Goal: Task Accomplishment & Management: Complete application form

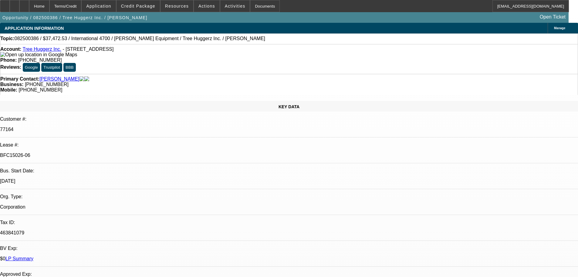
select select "0"
select select "6"
select select "0"
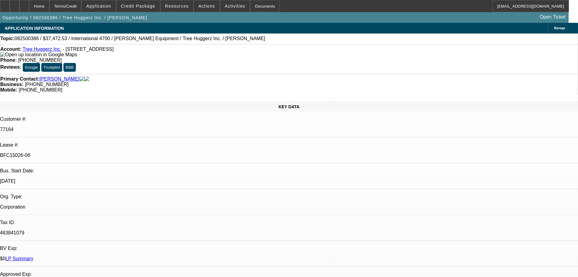
select select "0"
select select "6"
select select "0"
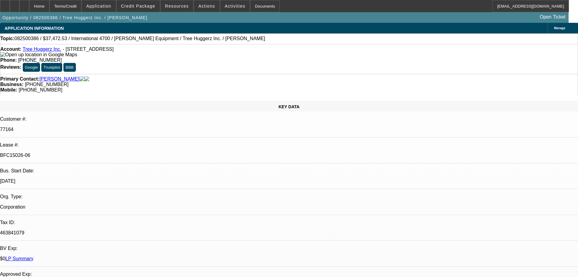
select select "0"
select select "6"
select select "0"
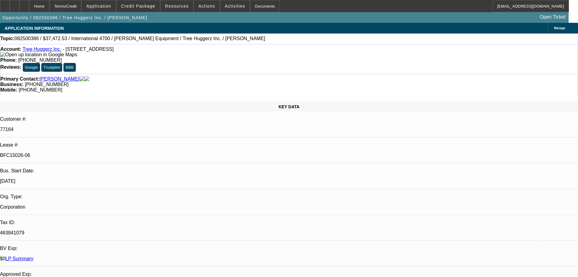
select select "6"
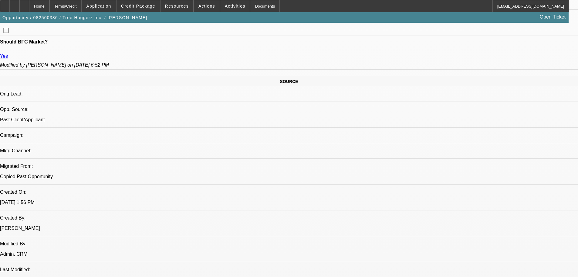
scroll to position [486, 0]
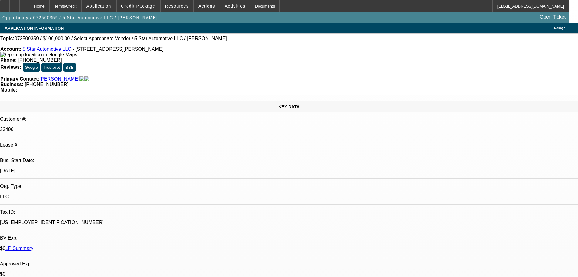
select select "0"
select select "2"
select select "0.1"
select select "4"
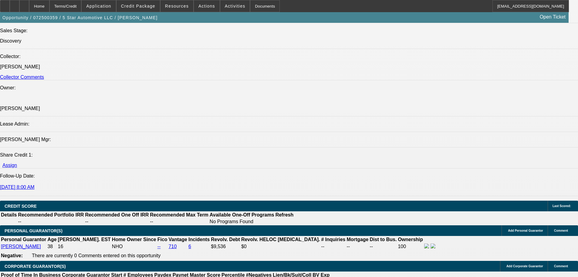
scroll to position [698, 0]
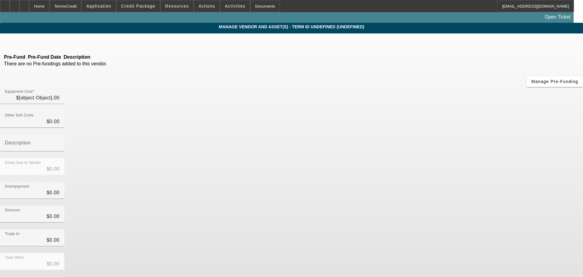
type input "$106,000.00"
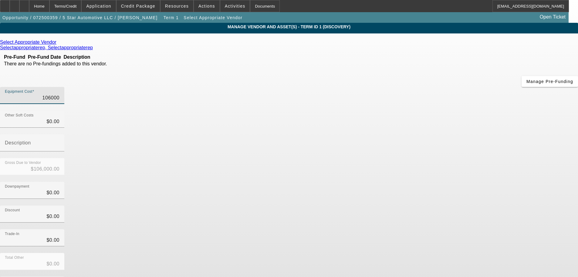
drag, startPoint x: 334, startPoint y: 52, endPoint x: 414, endPoint y: 50, distance: 80.8
click at [414, 87] on div "Equipment Cost 106000" at bounding box center [289, 99] width 578 height 24
type input "5"
type input "$5.00"
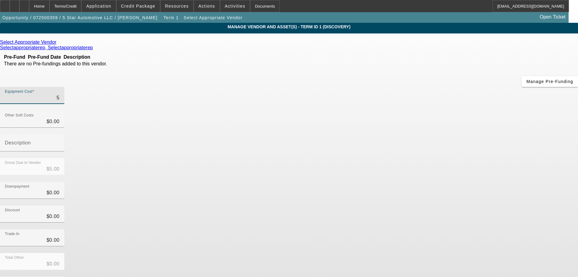
type input "59"
type input "$59.00"
type input "590"
type input "$590.00"
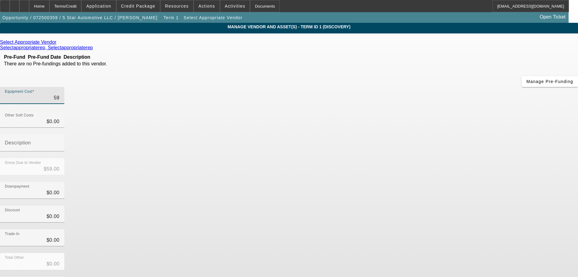
type input "$590.00"
type input "5900"
type input "$5,900.00"
type input "59000"
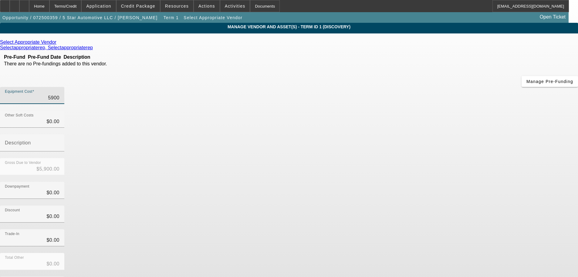
type input "$59,000.00"
click at [422, 229] on div "Trade-In $0.00" at bounding box center [289, 241] width 578 height 24
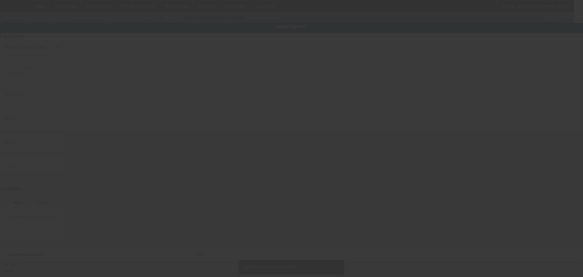
type input "5235 Rorer St"
type input "Philadelphia"
type input "19120"
type input "Philadelphia"
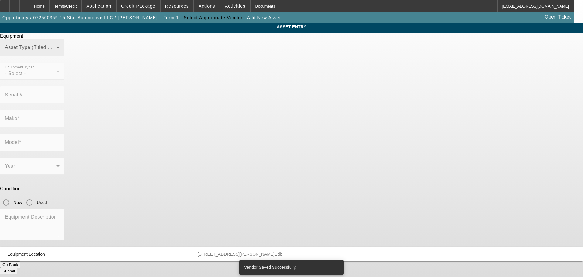
click at [56, 53] on span at bounding box center [31, 49] width 52 height 7
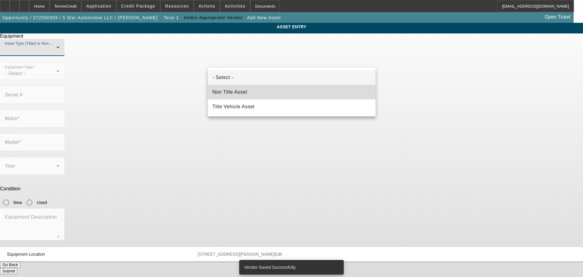
click at [250, 95] on mat-option "Non Title Asset" at bounding box center [292, 92] width 168 height 15
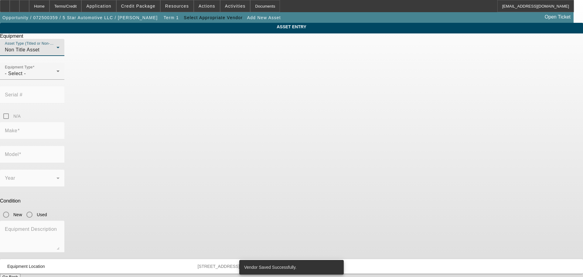
click at [56, 53] on div "Non Title Asset" at bounding box center [31, 49] width 52 height 7
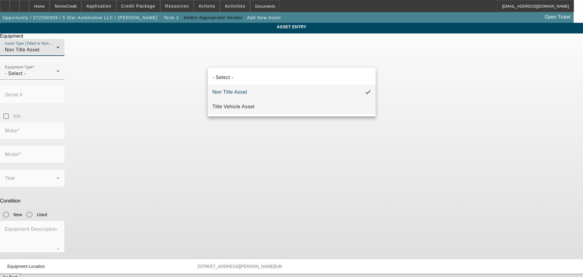
click at [244, 106] on span "Title Vehicle Asset" at bounding box center [233, 106] width 42 height 7
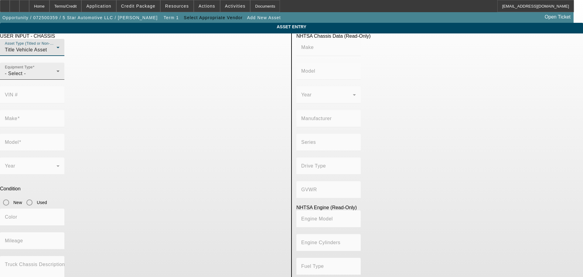
click at [56, 77] on div "- Select -" at bounding box center [31, 73] width 52 height 7
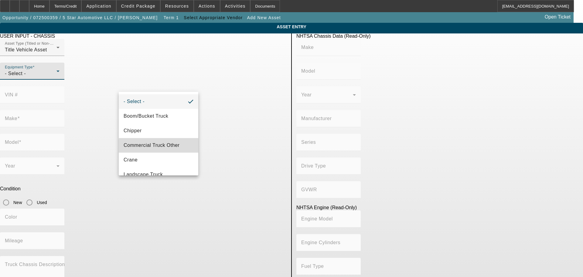
click at [170, 147] on span "Commercial Truck Other" at bounding box center [152, 144] width 56 height 7
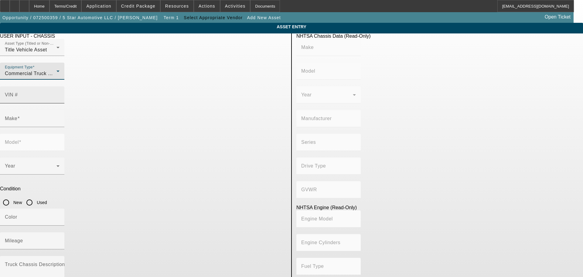
click at [59, 93] on input "VIN #" at bounding box center [32, 96] width 55 height 7
type input "2np2hm6x8hm360279"
type input "PETERBILT"
type input "337"
type input "PETERBILT MOTORS COMPANY"
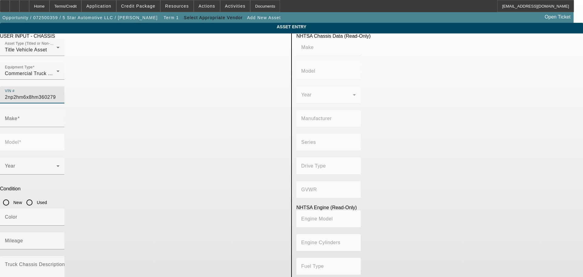
type input "4x2"
type input "Class 6: 19,501 - 26,000 lb (8,845 - 11,794 kg)"
type input "PX-6/PX-7"
type input "6"
type input "Diesel"
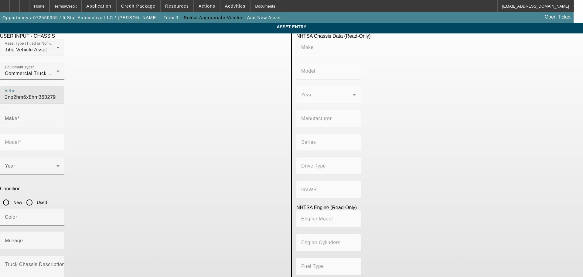
type input "408.85908543470"
type input "6.7"
type input "PETERBILT"
type input "337"
type input "2NP2HM6X8HM360279"
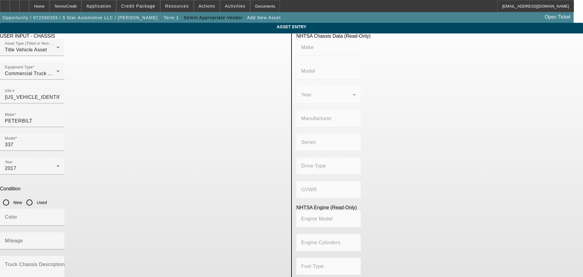
click at [36, 196] on input "Used" at bounding box center [29, 202] width 12 height 12
radio input "true"
click at [59, 232] on div "Mileage" at bounding box center [32, 240] width 55 height 17
type input "PETERBILT"
type input "337"
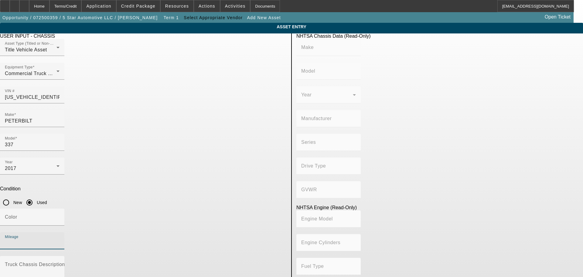
type input "PETERBILT MOTORS COMPANY"
type input "4x2"
type input "Class 6: 19,501 - 26,000 lb (8,845 - 11,794 kg)"
type input "PX-6/PX-7"
type input "6"
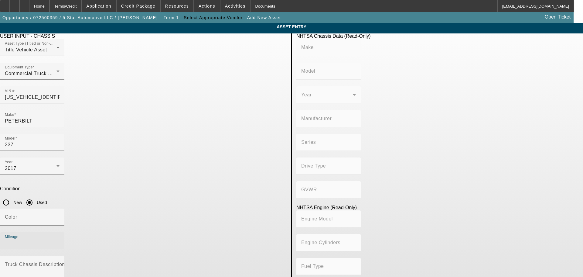
type input "Diesel"
type input "408.85908543470"
type input "6.7"
type input "280324"
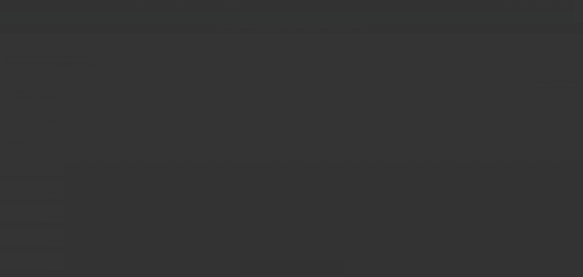
type input "$59,000.00"
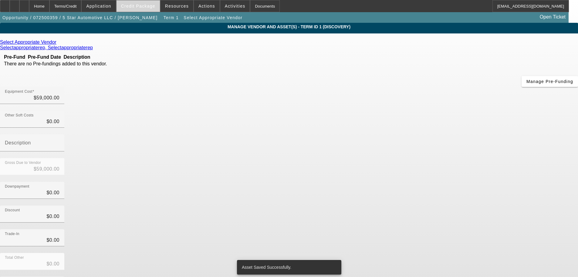
click at [139, 7] on span "Credit Package" at bounding box center [138, 6] width 34 height 5
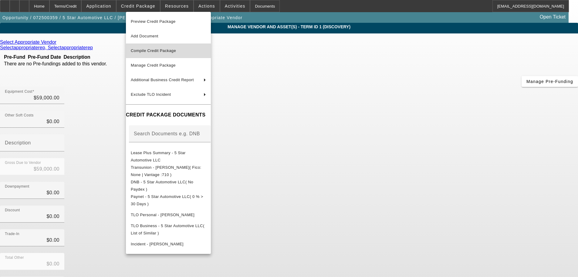
click at [173, 47] on button "Compile Credit Package" at bounding box center [168, 50] width 85 height 15
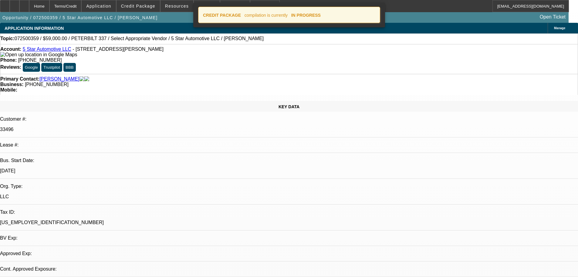
select select "0"
select select "2"
select select "0.1"
select select "4"
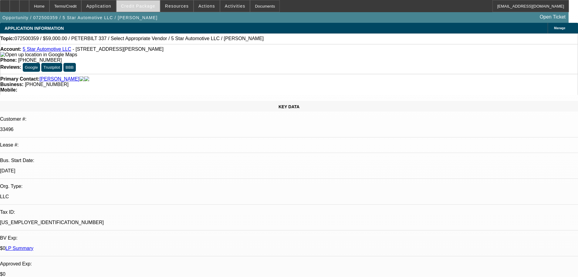
click at [139, 12] on span at bounding box center [138, 6] width 43 height 15
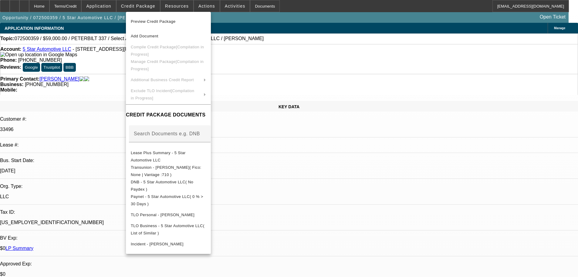
click at [329, 194] on div at bounding box center [289, 138] width 578 height 277
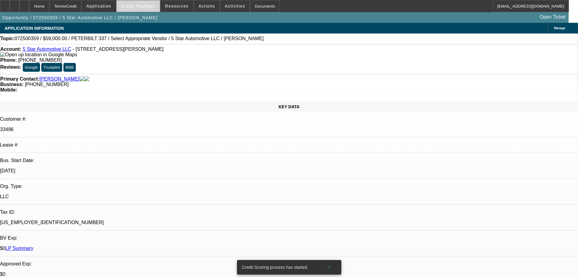
click at [133, 6] on span "Credit Package" at bounding box center [138, 6] width 34 height 5
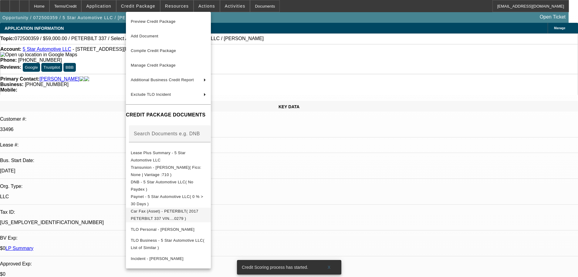
click at [199, 211] on span "Car Fax (Asset) - PETERBILT( 2017 PETERBILT 337 VIN....0279 )" at bounding box center [165, 215] width 68 height 12
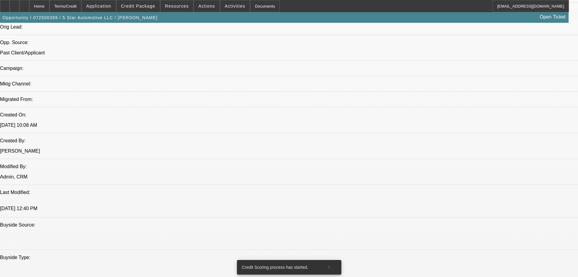
scroll to position [455, 0]
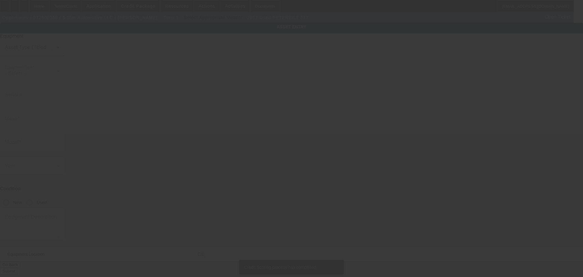
type input "2NP2HM6X8HM360279"
type input "Peterbilt"
type input "337"
radio input "true"
type input "5235 Rorer St"
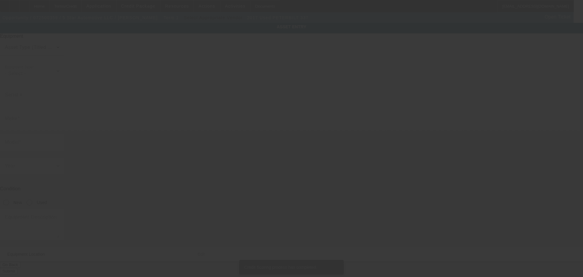
type input "Philadelphia"
type input "19120"
type input "Philadelphia"
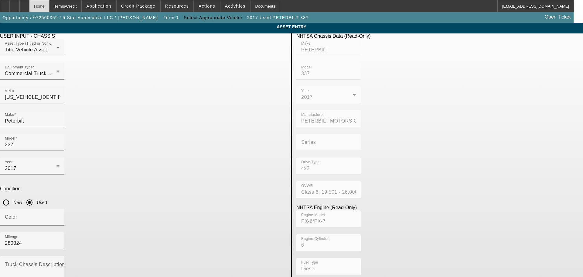
click at [46, 8] on div "Home" at bounding box center [39, 6] width 20 height 12
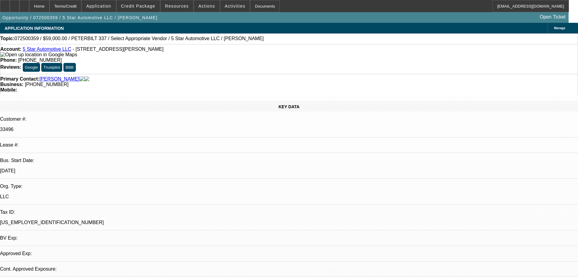
select select "0"
select select "2"
select select "0.1"
select select "4"
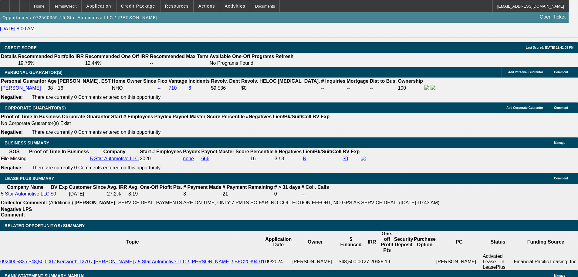
scroll to position [789, 0]
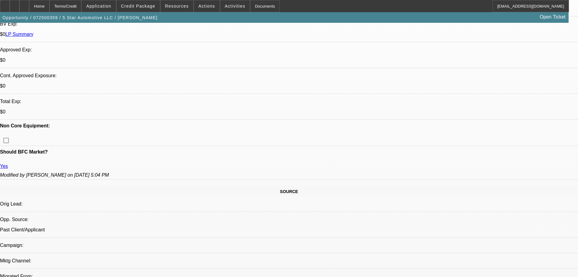
scroll to position [243, 0]
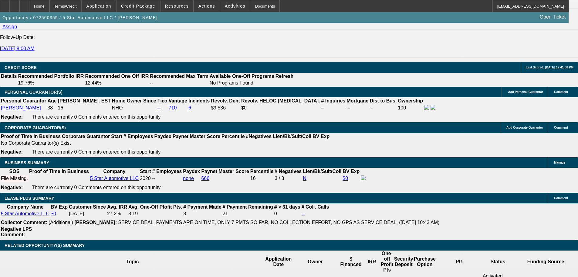
scroll to position [820, 0]
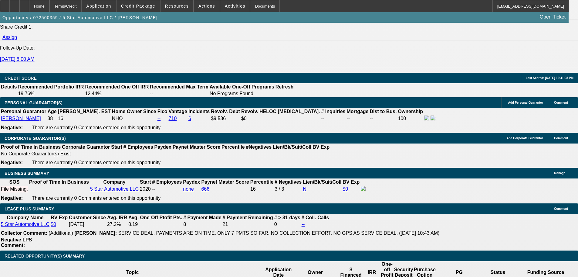
drag, startPoint x: 120, startPoint y: 182, endPoint x: 146, endPoint y: 185, distance: 26.0
type input "30"
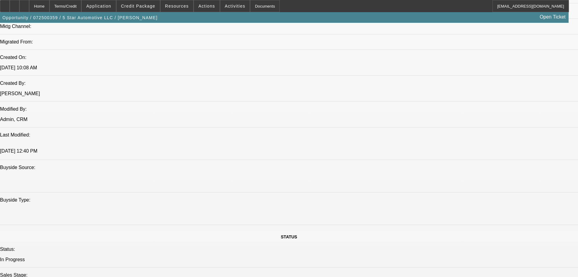
scroll to position [364, 0]
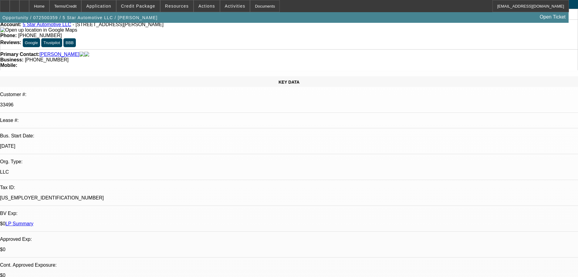
scroll to position [0, 0]
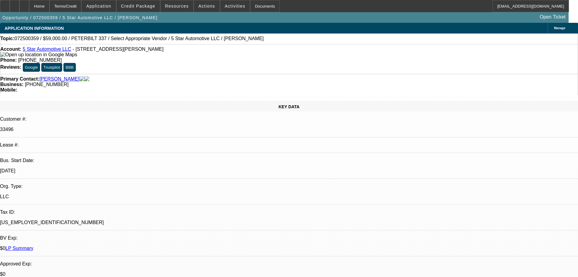
radio input "true"
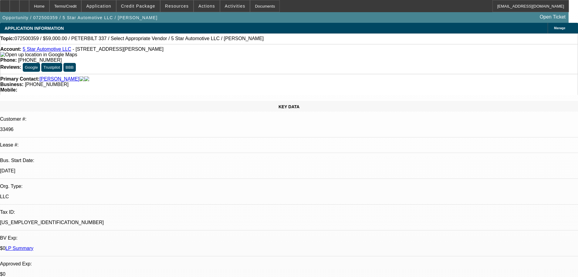
scroll to position [6, 0]
type textarea "8-25: Juan likes a 2017 Pete with 280K Miles, told him the specs are similar to…"
radio input "true"
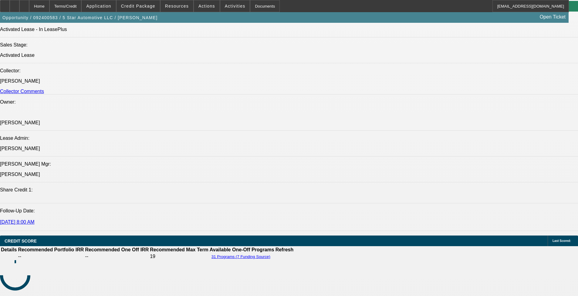
select select "0"
select select "6"
select select "0"
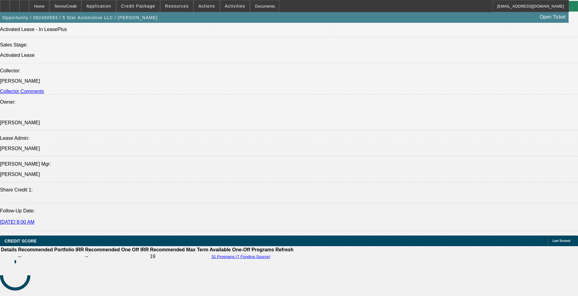
select select "0"
select select "6"
select select "0"
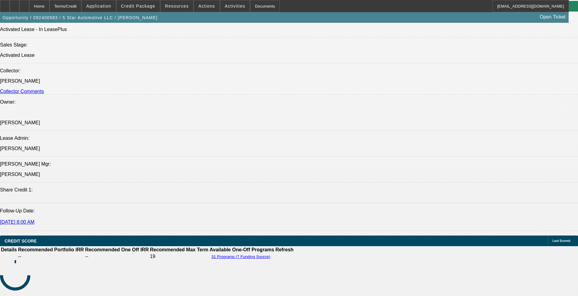
select select "0"
select select "6"
select select "0"
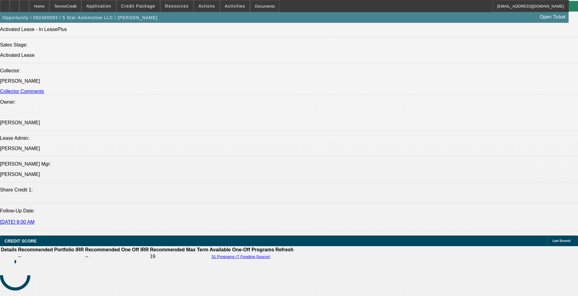
select select "6"
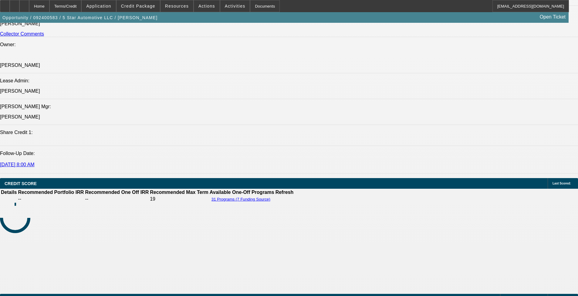
scroll to position [665, 0]
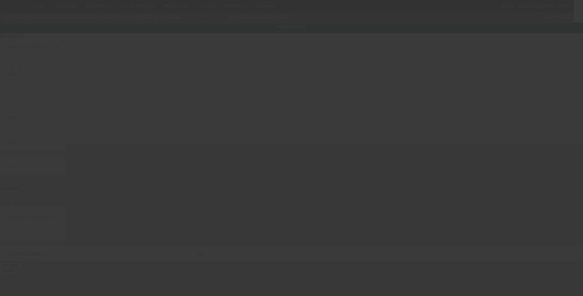
type input "2NKHHM6X4JM204990"
type input "Kenworth"
type input "T270"
radio input "true"
type textarea "with:"
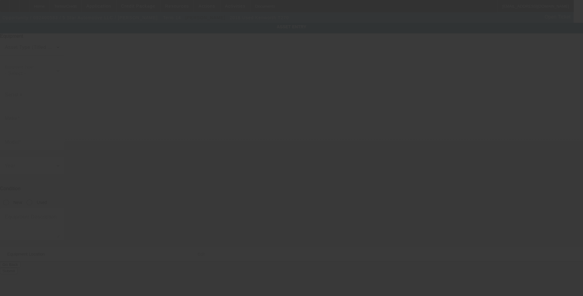
type input "5235 Rorer Street"
type input "Philadelphia"
type input "19120"
type input "Philadelphia"
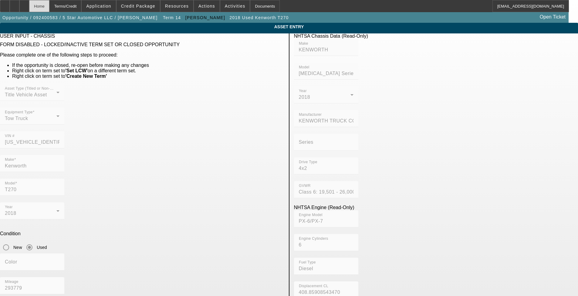
click at [49, 5] on div "Home" at bounding box center [39, 6] width 20 height 12
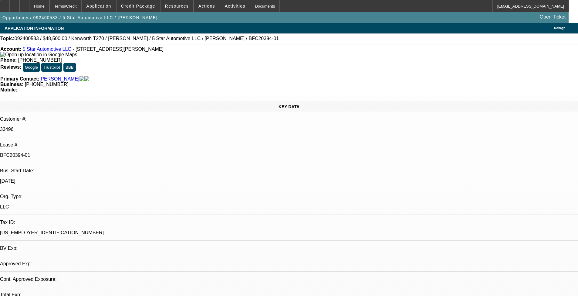
select select "0"
select select "6"
select select "0"
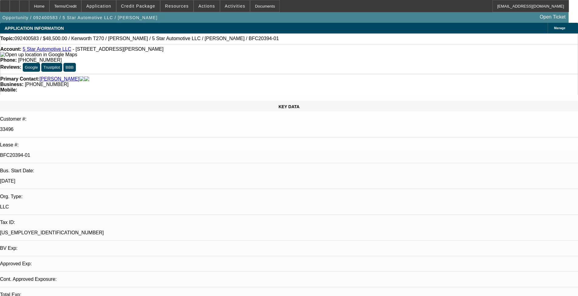
select select "0"
select select "6"
select select "0"
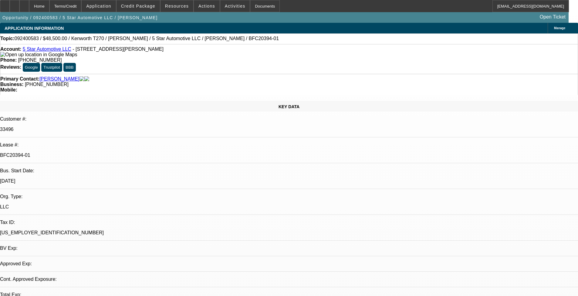
select select "0"
select select "6"
select select "0"
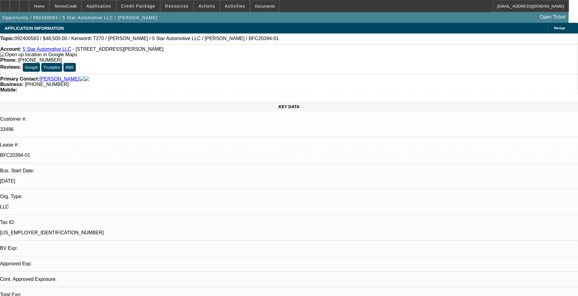
select select "6"
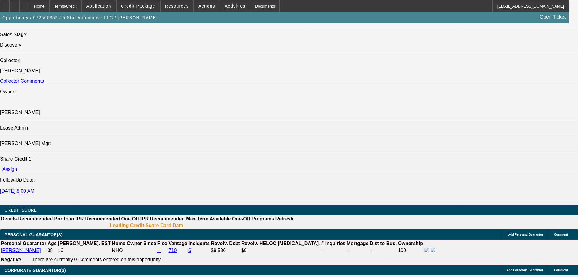
select select "0"
select select "2"
select select "0.1"
select select "4"
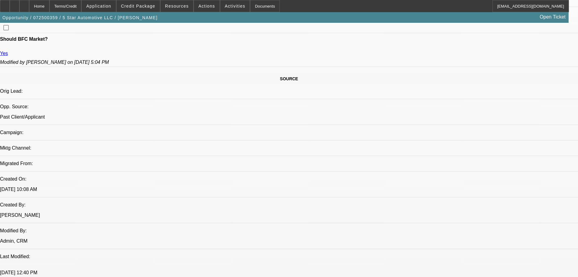
scroll to position [269, 0]
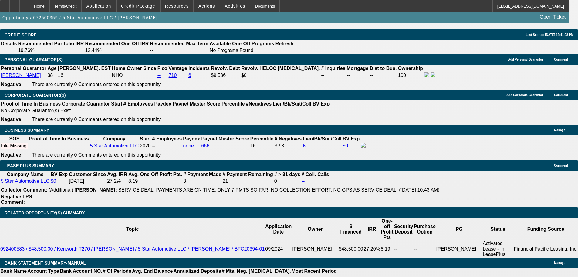
scroll to position [876, 0]
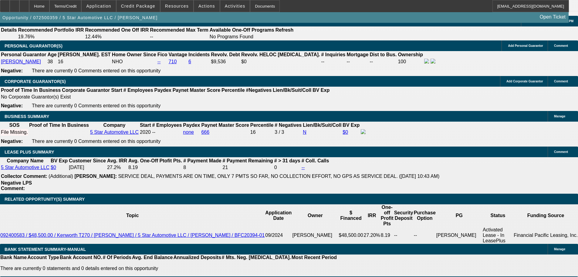
type input "30"
type input "2"
type input "$4,035.76"
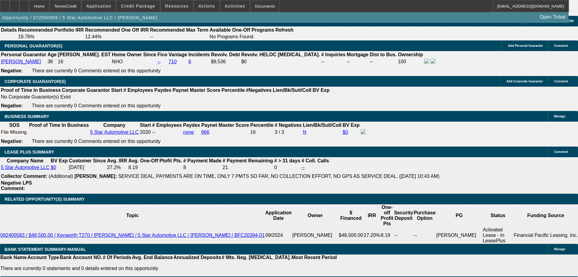
type input "$2,017.88"
type input "20"
type input "$5,030.30"
type input "$2,515.15"
type input "20"
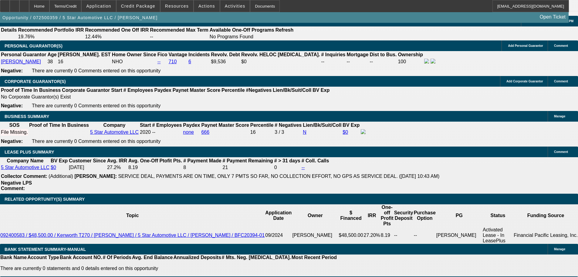
type input "$0.00"
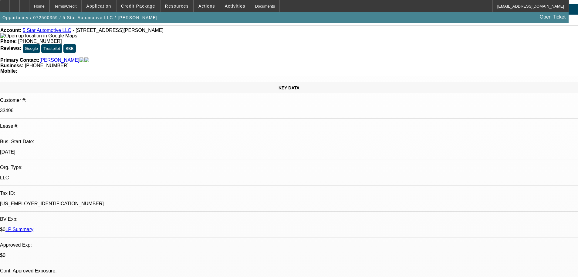
scroll to position [0, 0]
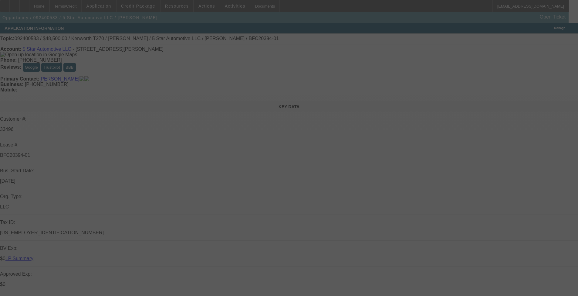
select select "0"
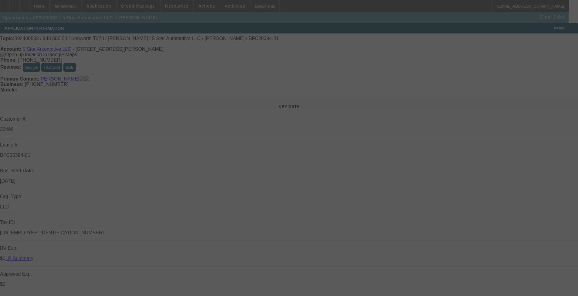
select select "0"
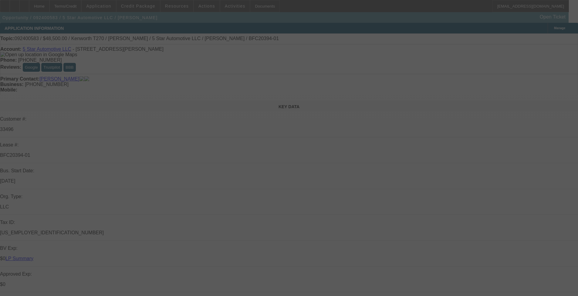
select select "0"
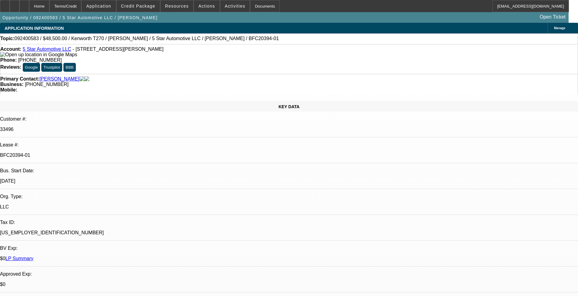
select select "1"
select select "6"
select select "1"
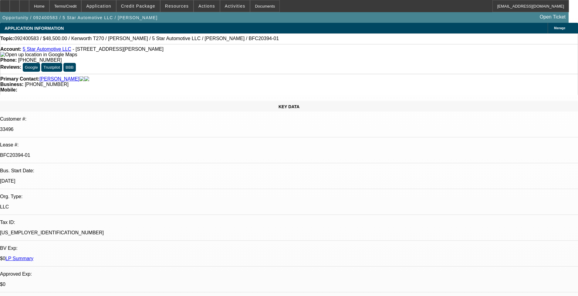
select select "6"
select select "1"
select select "6"
select select "1"
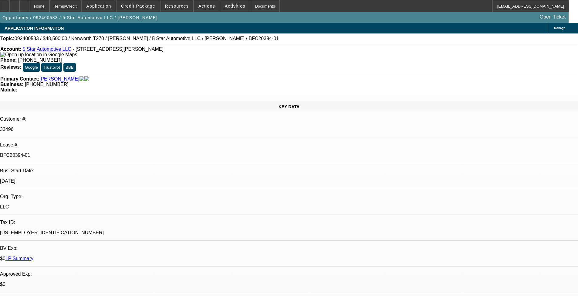
select select "1"
select select "6"
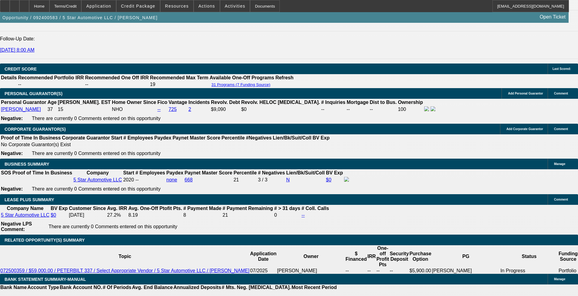
scroll to position [880, 0]
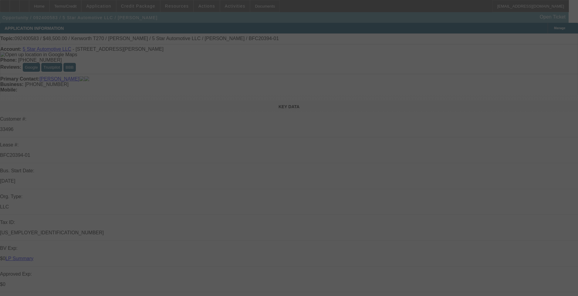
select select "0"
select select "6"
select select "0"
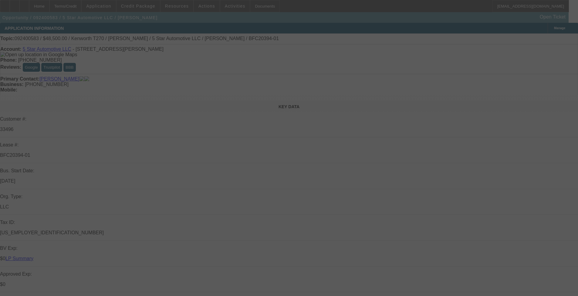
select select "0"
select select "6"
select select "0"
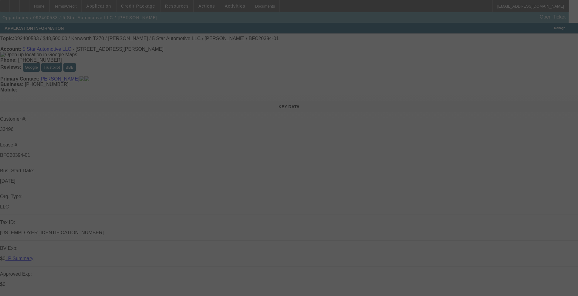
select select "0"
select select "6"
select select "0"
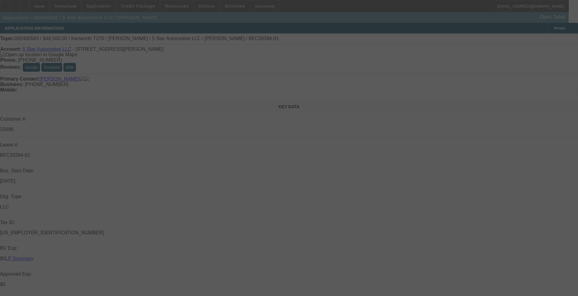
select select "6"
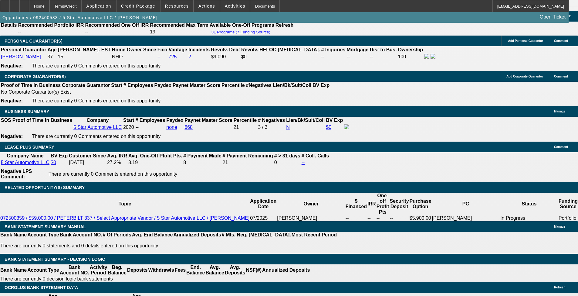
scroll to position [971, 0]
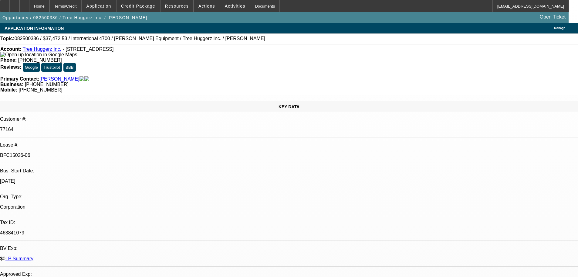
select select "0"
select select "6"
select select "0"
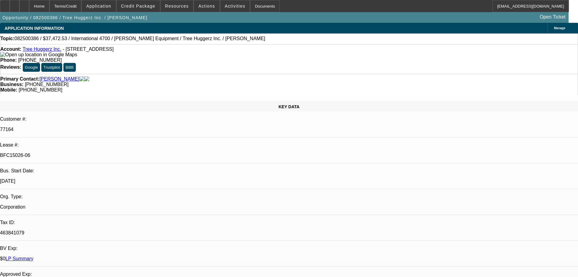
select select "0"
select select "6"
select select "0"
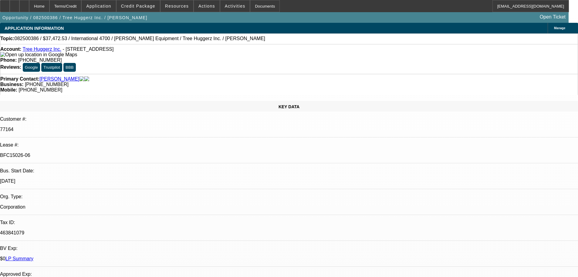
select select "0"
select select "6"
select select "0"
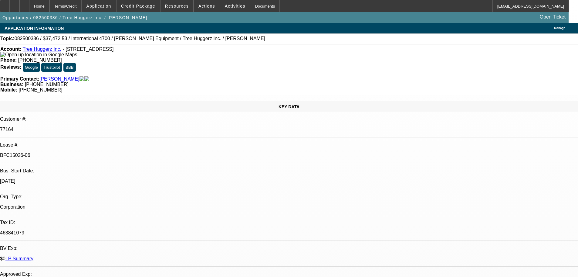
select select "6"
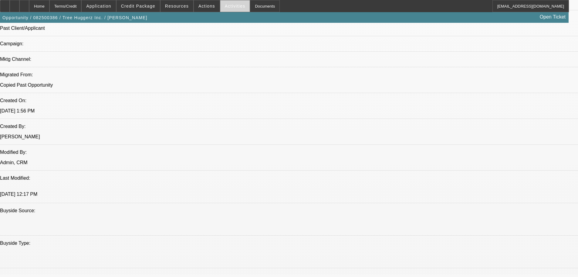
scroll to position [425, 0]
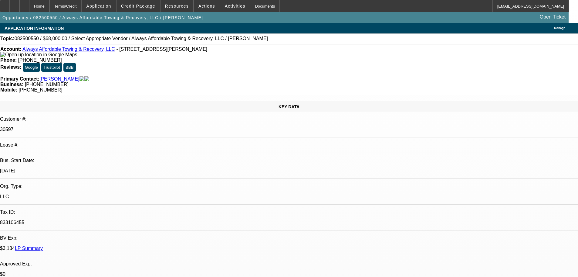
select select "0"
select select "2"
select select "0.1"
select select "4"
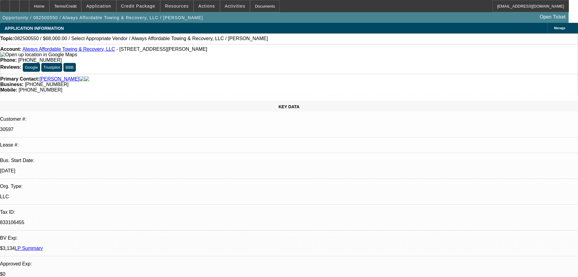
click at [72, 50] on link "Always Affordable Towing & Recovery, LLC" at bounding box center [68, 48] width 93 height 5
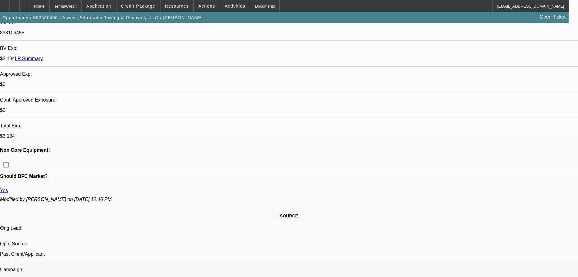
scroll to position [243, 0]
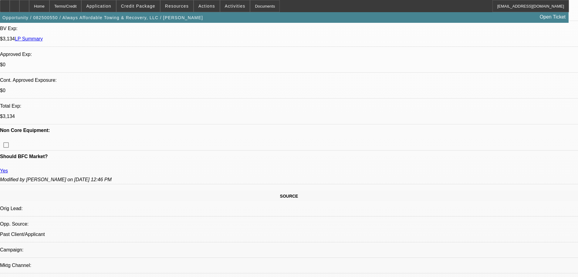
scroll to position [304, 0]
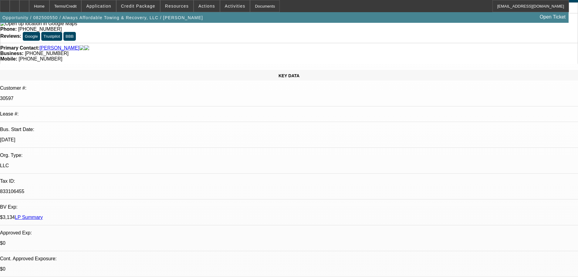
scroll to position [0, 0]
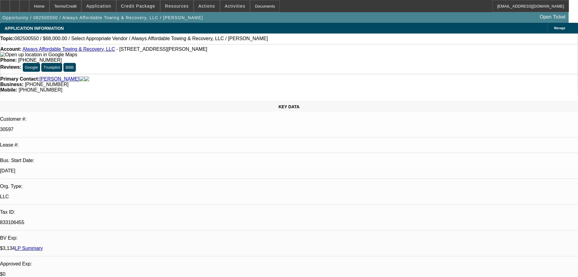
click at [76, 52] on link "Always Affordable Towing & Recovery, LLC" at bounding box center [68, 48] width 93 height 5
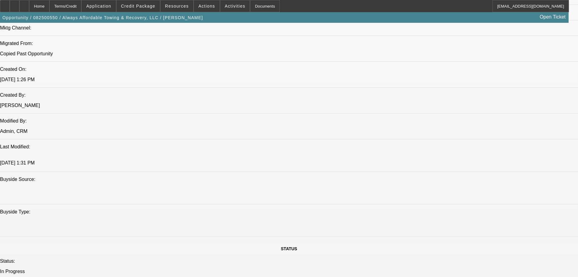
scroll to position [364, 0]
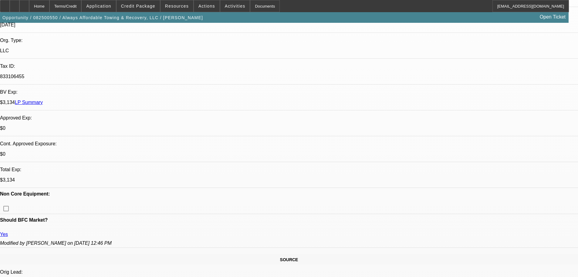
scroll to position [152, 0]
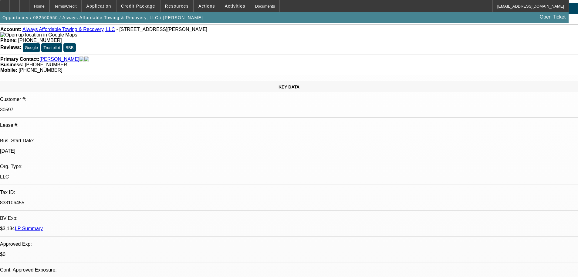
scroll to position [0, 0]
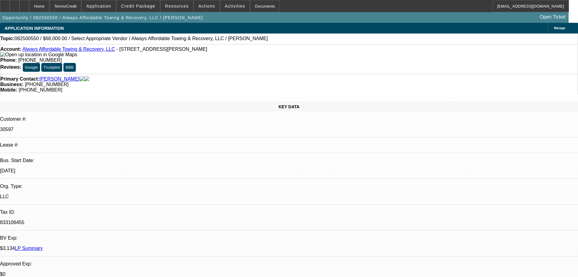
click at [548, 24] on div "Manage" at bounding box center [563, 28] width 30 height 11
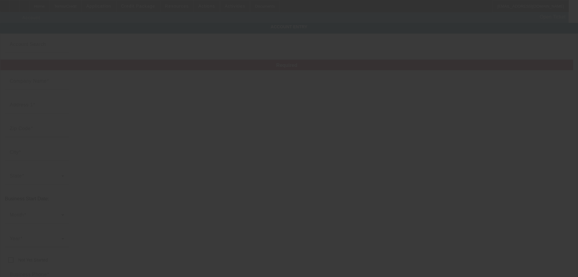
type input "Always Affordable Towing & Recovery, LLC"
type input "[STREET_ADDRESS][PERSON_NAME]"
type input "30224"
type input "[PERSON_NAME]"
type input "[PHONE_NUMBER]"
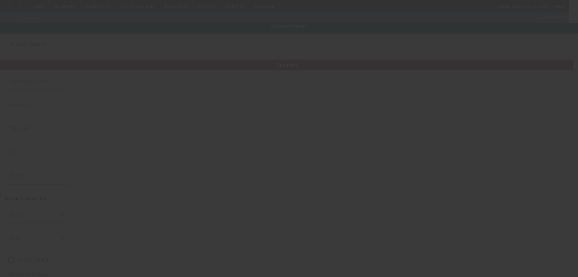
type input "[EMAIL_ADDRESS][DOMAIN_NAME]"
type input "Spalding"
type input "833106455"
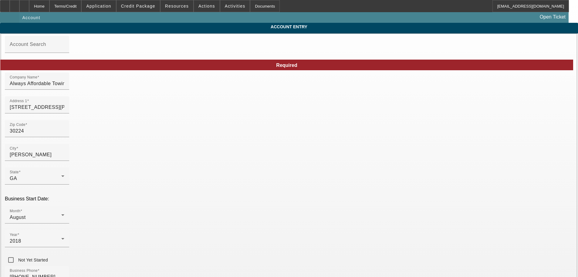
type input "[DATE]"
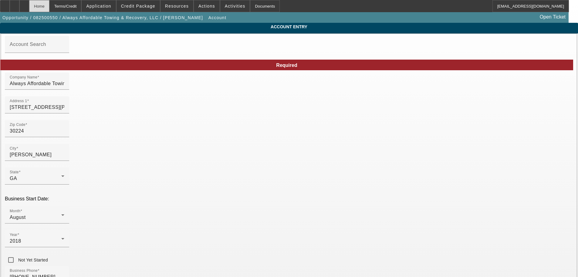
click at [49, 5] on div "Home" at bounding box center [39, 6] width 20 height 12
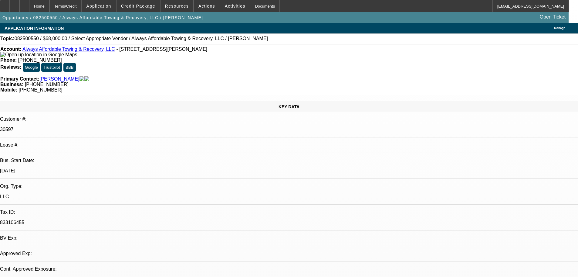
select select "0"
select select "2"
select select "0.1"
select select "4"
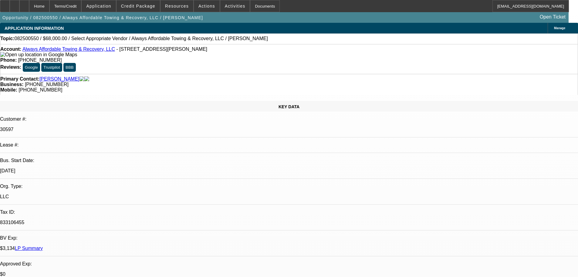
click at [87, 53] on div "Account: Always Affordable Towing & Recovery, LLC - [STREET_ADDRESS][PERSON_NAM…" at bounding box center [289, 51] width 578 height 11
click at [88, 49] on link "Always Affordable Towing & Recovery, LLC" at bounding box center [68, 48] width 93 height 5
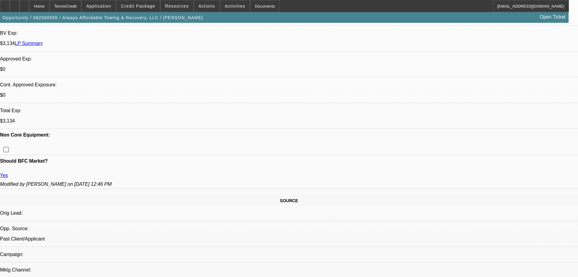
scroll to position [273, 0]
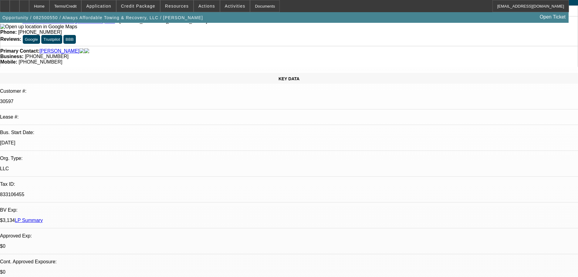
scroll to position [0, 0]
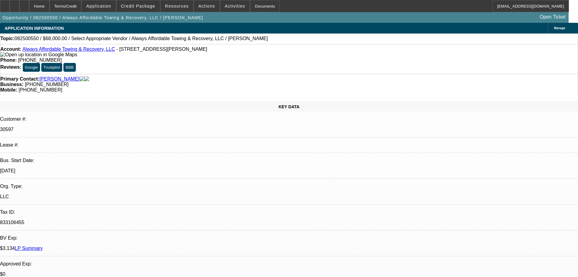
click at [43, 245] on link "LP Summary" at bounding box center [29, 247] width 28 height 5
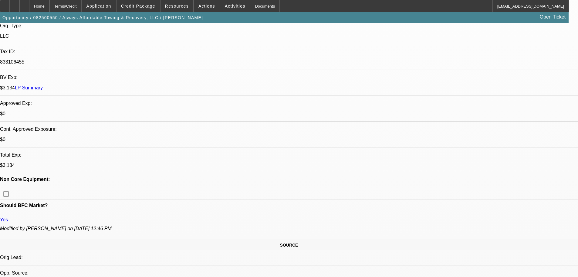
scroll to position [212, 0]
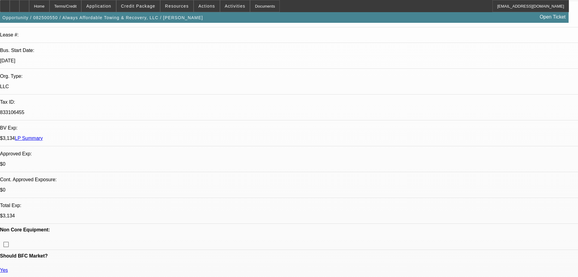
scroll to position [30, 0]
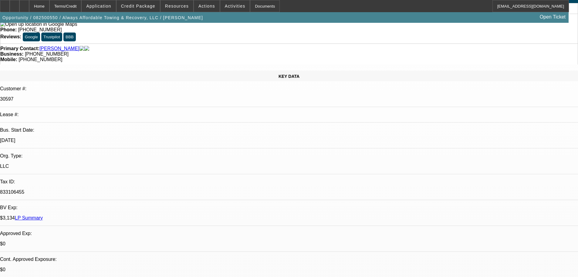
radio input "true"
drag, startPoint x: 420, startPoint y: 125, endPoint x: 418, endPoint y: 117, distance: 7.7
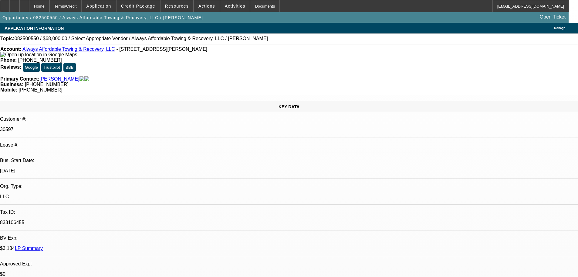
scroll to position [20, 0]
type textarea "8-25: Toni 678-544-2883, pwrecker22@gmail.com.// Wants to explore trading their…"
radio input "true"
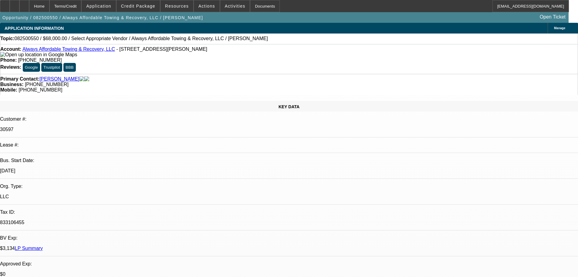
scroll to position [0, 0]
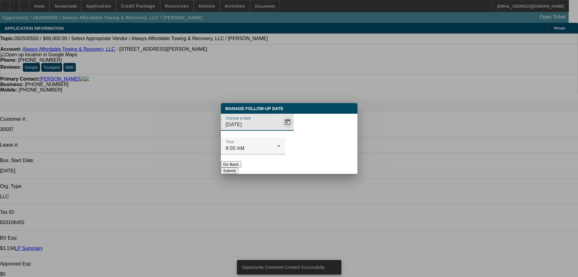
click at [280, 129] on span "Open calendar" at bounding box center [287, 122] width 15 height 15
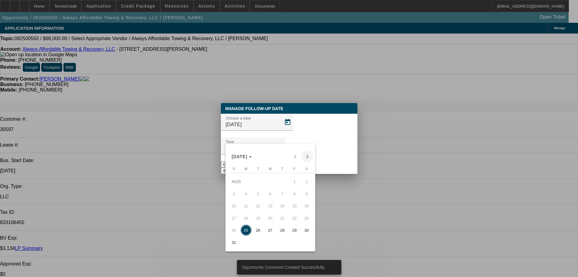
click at [307, 158] on span "Next month" at bounding box center [307, 156] width 12 height 12
click at [296, 197] on span "5" at bounding box center [294, 193] width 11 height 11
type input "9/5/2025"
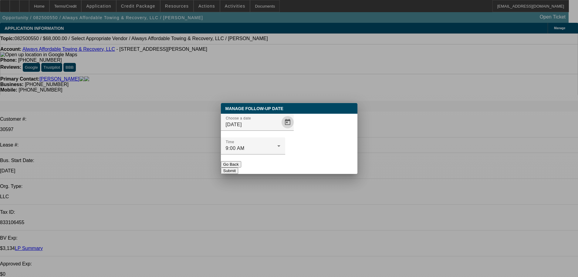
click at [238, 167] on button "Submit" at bounding box center [229, 170] width 17 height 6
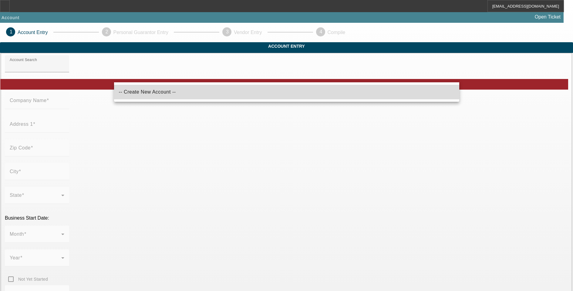
click at [159, 93] on span "-- Create New Account --" at bounding box center [147, 91] width 57 height 5
type input "-- Create New Account --"
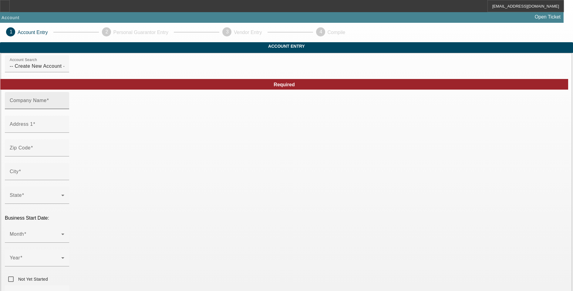
click at [47, 103] on mat-label "Company Name" at bounding box center [28, 100] width 37 height 5
click at [64, 107] on input "Company Name" at bounding box center [37, 102] width 55 height 7
type input "All Paving & Sealcoating LLC"
click at [64, 130] on input "Address 1" at bounding box center [37, 126] width 55 height 7
type input "2801 N. University Drive"
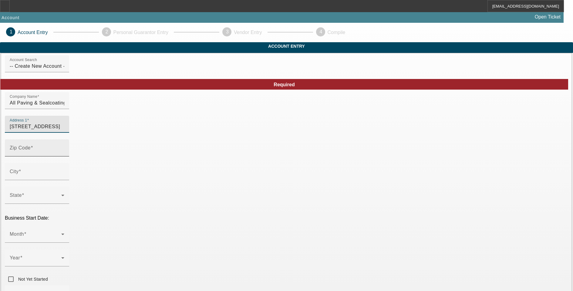
click at [64, 154] on input "Zip Code" at bounding box center [37, 150] width 55 height 7
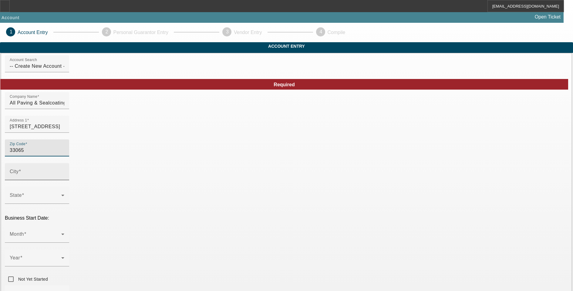
type input "33065"
click at [64, 180] on div "City" at bounding box center [37, 171] width 55 height 17
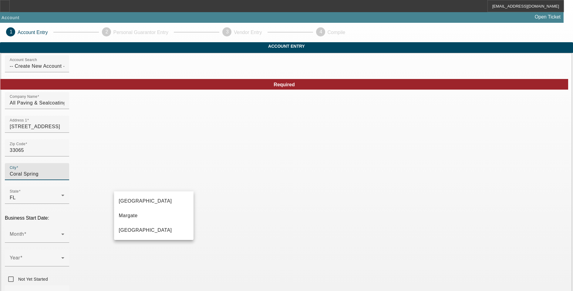
type input "Coral Springs"
type input "Broward"
type input "[GEOGRAPHIC_DATA]"
click at [137, 199] on span "Coral Springs" at bounding box center [145, 200] width 53 height 5
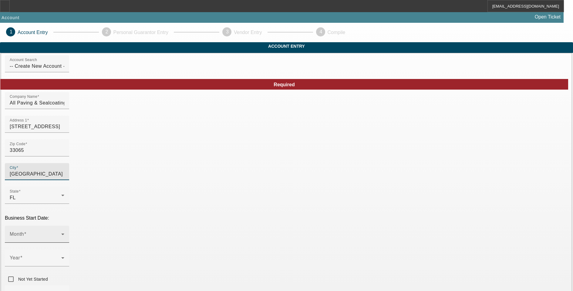
click at [61, 233] on span at bounding box center [36, 236] width 52 height 7
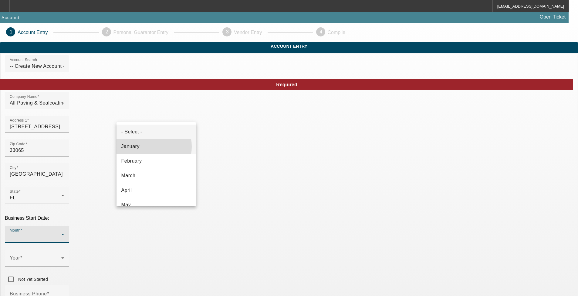
click at [146, 146] on mat-option "January" at bounding box center [157, 146] width 80 height 15
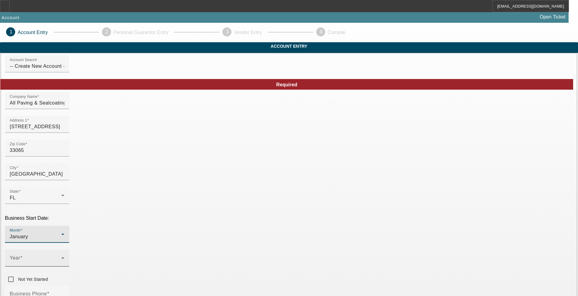
click at [61, 256] on span at bounding box center [36, 259] width 52 height 7
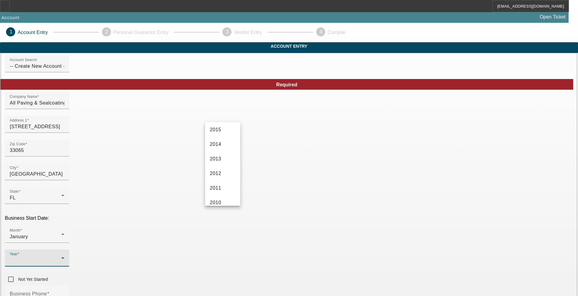
scroll to position [182, 0]
click at [219, 180] on span "2012" at bounding box center [216, 182] width 12 height 7
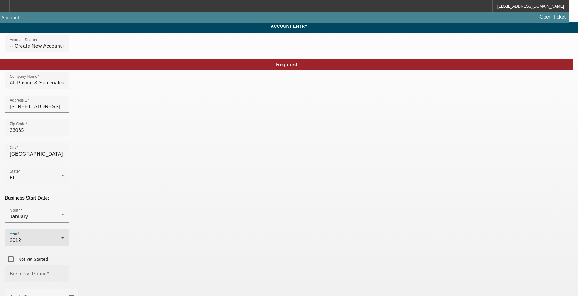
scroll to position [30, 0]
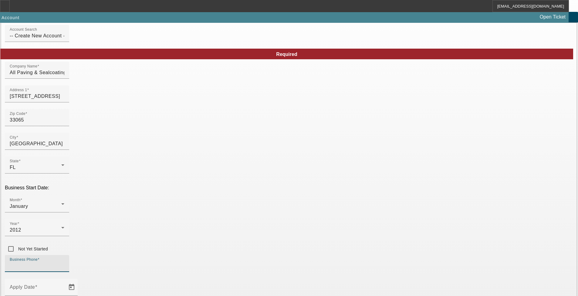
click at [64, 262] on input "Business Phone" at bounding box center [37, 265] width 55 height 7
type input "[PHONE_NUMBER]"
click at [79, 280] on span "Open calendar" at bounding box center [71, 287] width 15 height 15
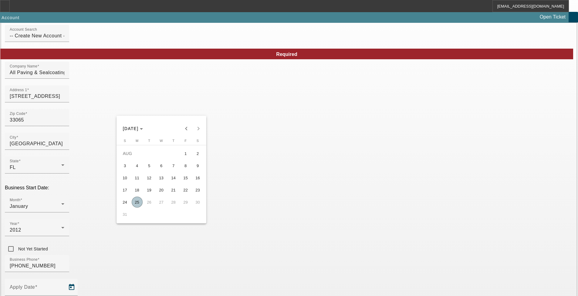
click at [136, 200] on span "25" at bounding box center [137, 201] width 11 height 11
type input "8/25/2025"
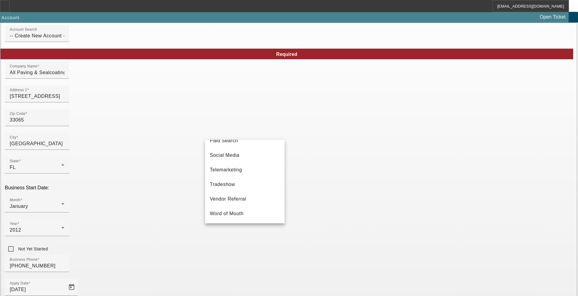
scroll to position [216, 0]
click at [239, 202] on span "Vendor Referral" at bounding box center [228, 198] width 36 height 7
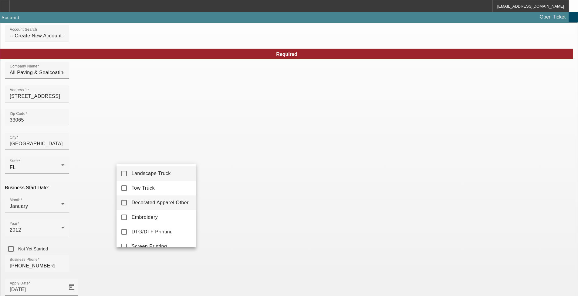
scroll to position [91, 0]
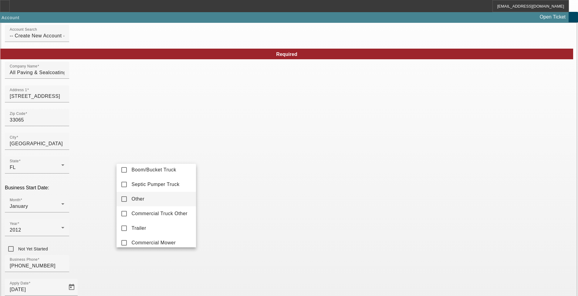
click at [154, 204] on mat-option "Other" at bounding box center [157, 199] width 80 height 15
click at [231, 203] on div at bounding box center [289, 148] width 578 height 296
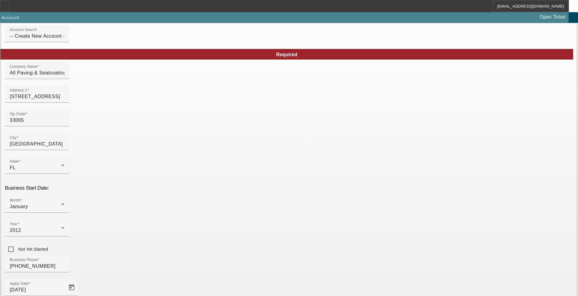
scroll to position [0, 0]
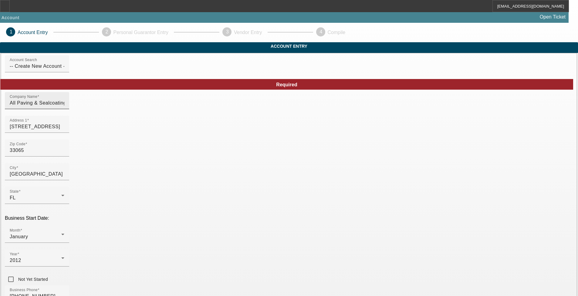
click at [64, 107] on input "All Paving & Sealcoating LLC" at bounding box center [37, 102] width 55 height 7
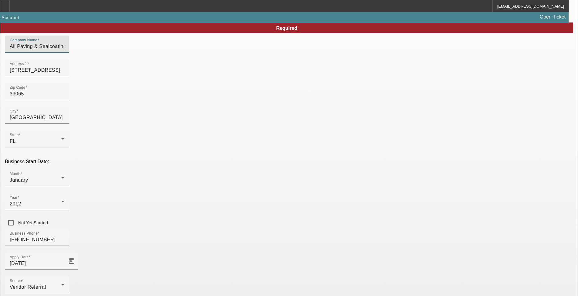
scroll to position [61, 0]
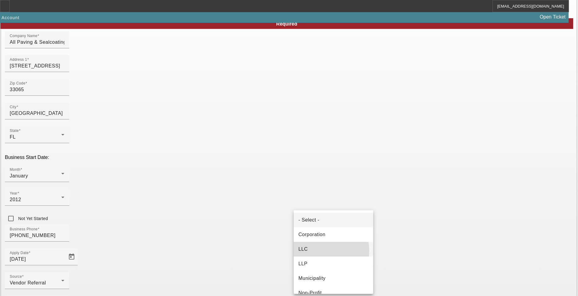
click at [320, 250] on mat-option "LLC" at bounding box center [334, 249] width 80 height 15
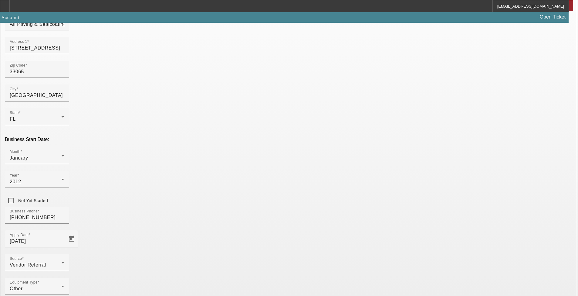
scroll to position [87, 0]
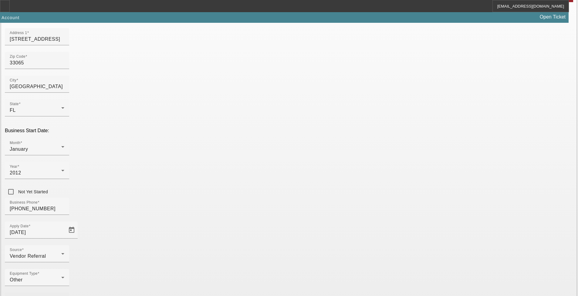
type input "454329388"
click at [47, 290] on mat-label "Primary Industry" at bounding box center [29, 300] width 38 height 5
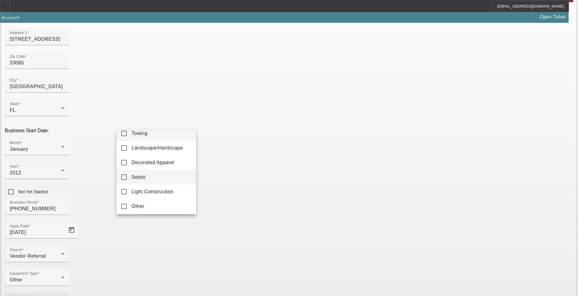
scroll to position [9, 0]
click at [151, 205] on mat-option "Other" at bounding box center [157, 204] width 80 height 15
click at [241, 218] on div at bounding box center [289, 148] width 578 height 296
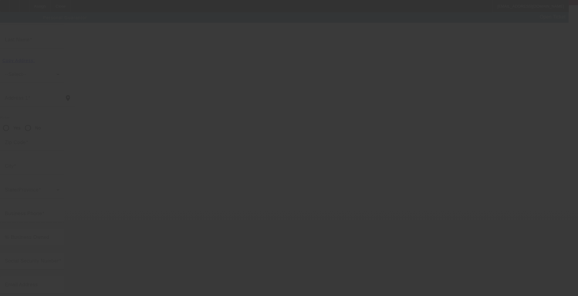
scroll to position [1, 0]
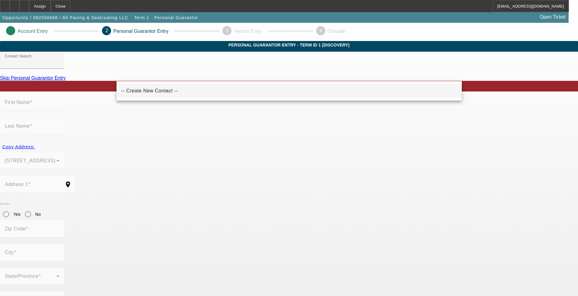
click at [158, 89] on span "-- Create New Contact --" at bounding box center [149, 90] width 56 height 5
type input "-- Create New Contact --"
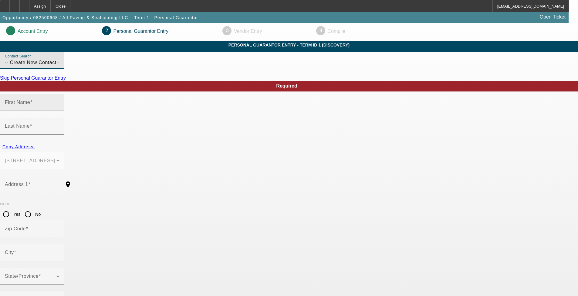
click at [30, 105] on mat-label "First Name" at bounding box center [17, 102] width 25 height 5
click at [59, 108] on input "First Name" at bounding box center [32, 104] width 55 height 7
type input "Patrick"
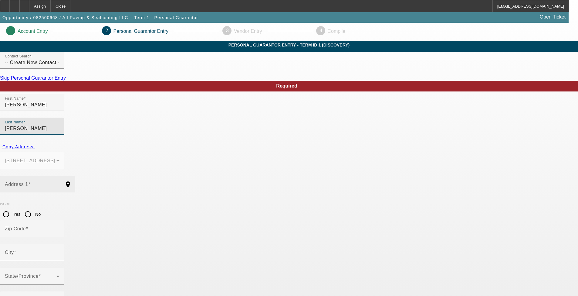
type input "Daly"
click at [59, 183] on input "Address 1" at bounding box center [32, 186] width 55 height 7
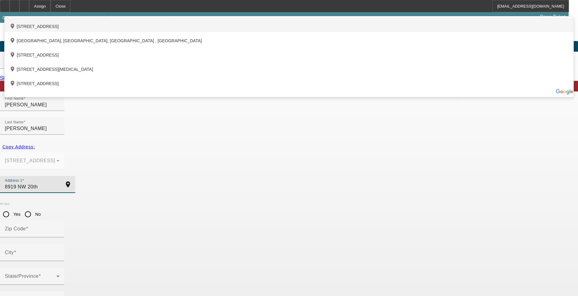
click at [188, 32] on div "add_location 8919 Northwest 20th Manor, Coral Springs, FL 33071, US" at bounding box center [289, 25] width 569 height 14
type input "8919 Northwest 20th Manor"
type input "33071"
type input "Coral Springs"
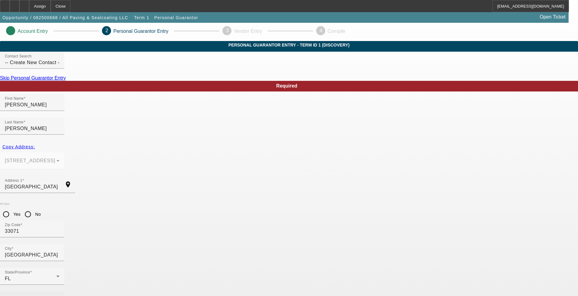
type input "(954) 933-2053"
type input "1"
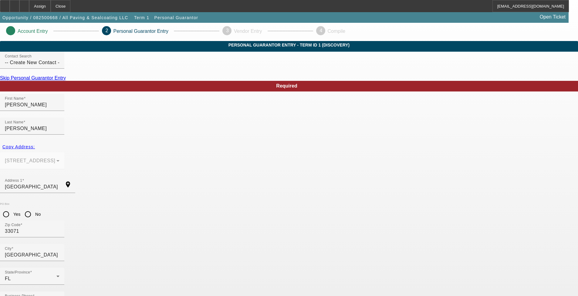
type input "50"
type input "592-29-0316"
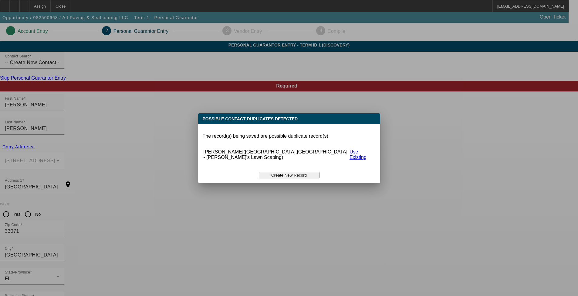
click at [284, 172] on button "Create New Record" at bounding box center [289, 175] width 61 height 6
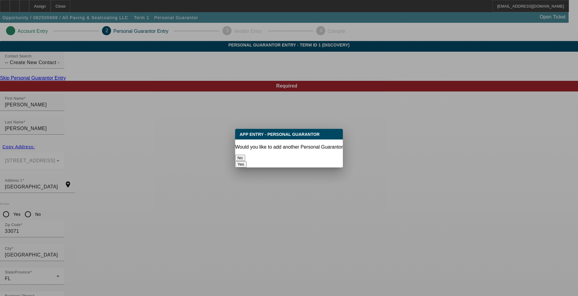
click at [247, 161] on button "Yes" at bounding box center [241, 164] width 12 height 6
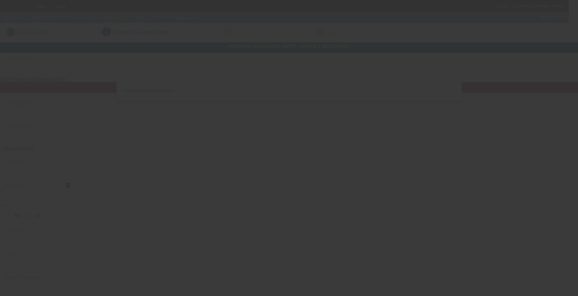
scroll to position [1, 0]
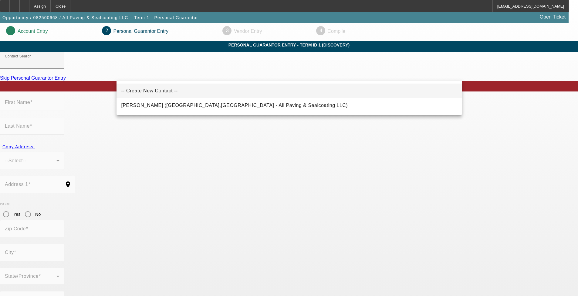
click at [160, 93] on span "-- Create New Contact --" at bounding box center [149, 90] width 56 height 5
type input "-- Create New Contact --"
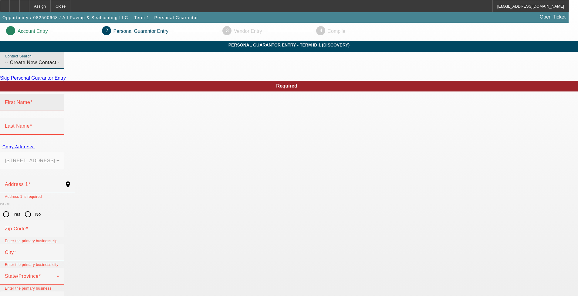
click at [30, 105] on mat-label "First Name" at bounding box center [17, 102] width 25 height 5
click at [59, 108] on input "First Name" at bounding box center [32, 104] width 55 height 7
type input "Elizabeth"
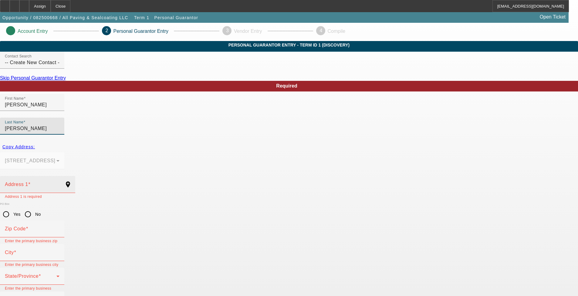
type input "Daly"
click at [59, 176] on div "Address 1" at bounding box center [32, 184] width 55 height 17
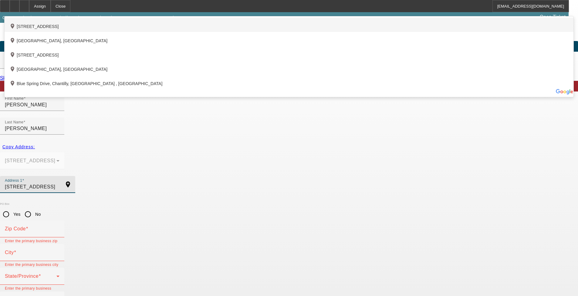
click at [208, 32] on div "add_location 7721 South Blue Spring Drive, Parkland, FL 33067, US" at bounding box center [289, 25] width 569 height 14
type input "7721 South Blue Spring Drive"
type input "33067"
type input "Parkland"
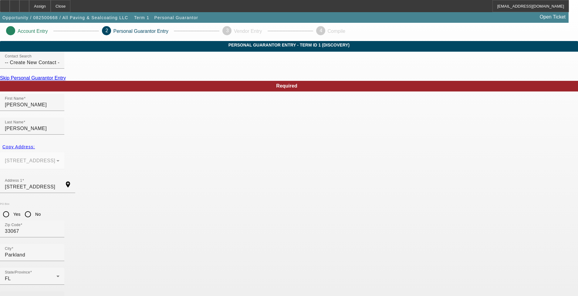
type input "[PHONE_NUMBER]"
type input "50"
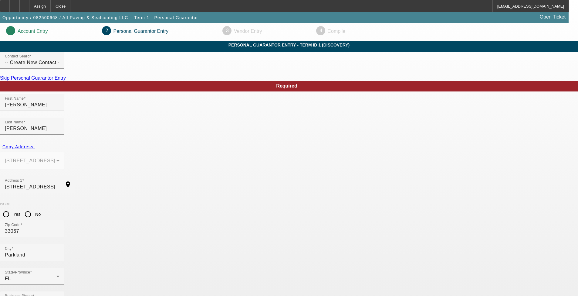
type input "108-80-8892"
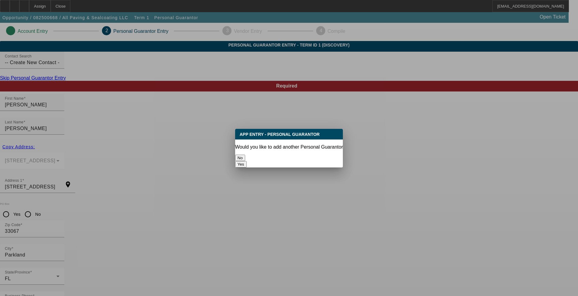
click at [245, 155] on button "No" at bounding box center [240, 158] width 10 height 6
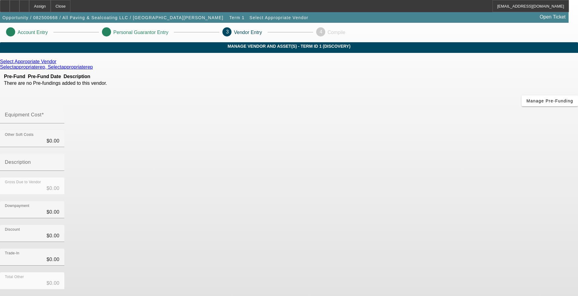
click at [58, 64] on icon at bounding box center [58, 61] width 0 height 5
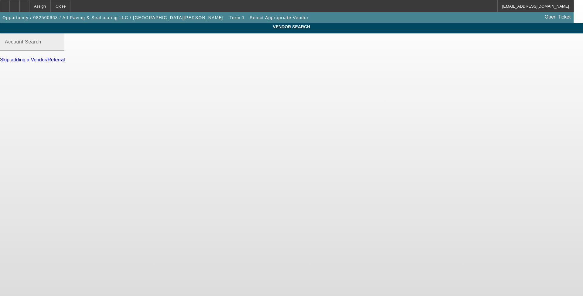
click at [59, 48] on input "Account Search" at bounding box center [32, 44] width 55 height 7
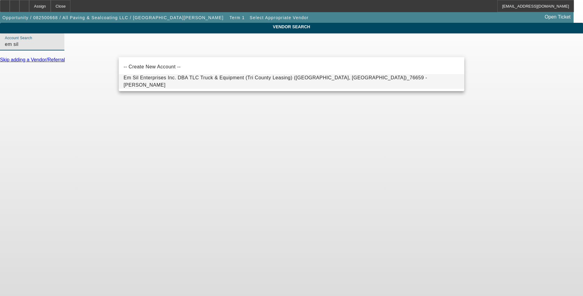
click at [321, 76] on mat-option "Em Sil Enterprises Inc. DBA TLC Truck & Equipment (Tri County Leasing) (Pompano…" at bounding box center [291, 81] width 345 height 15
type input "Em Sil Enterprises Inc. DBA TLC Truck & Equipment (Tri County Leasing) (Pompano…"
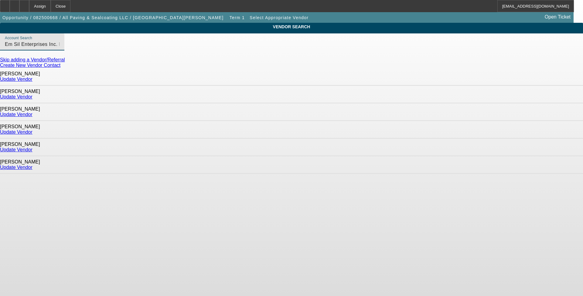
click at [32, 77] on link "Update Vendor" at bounding box center [16, 78] width 32 height 5
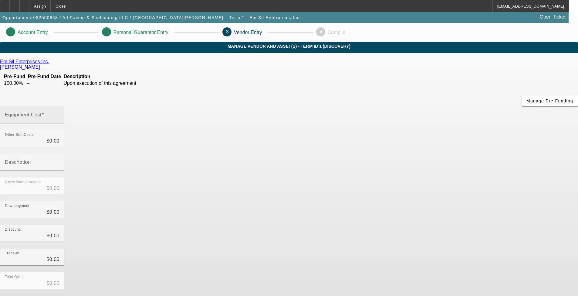
click at [59, 106] on div "Equipment Cost" at bounding box center [32, 114] width 55 height 17
type input "8"
type input "$8.00"
type input "86"
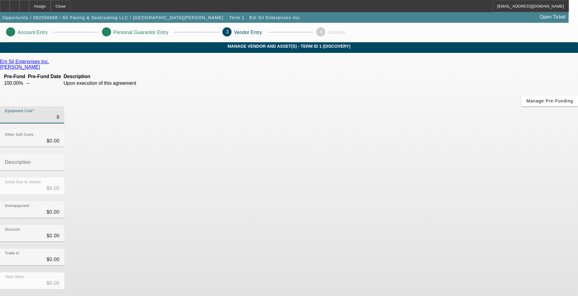
type input "$86.00"
type input "868"
type input "$868.00"
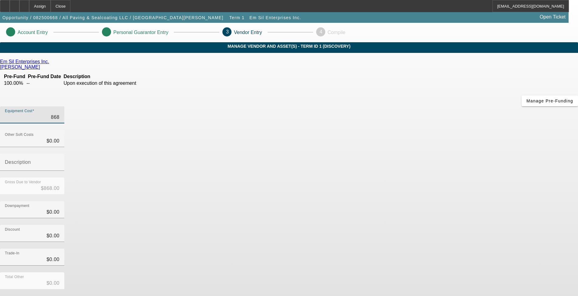
type input "8681"
type input "$8,681.00"
type input "86815"
type input "$86,815.00"
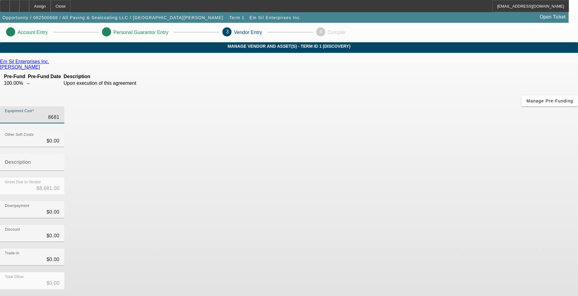
type input "$86,815.00"
type input "86815.9"
type input "$86,815.90"
type input "86815.98"
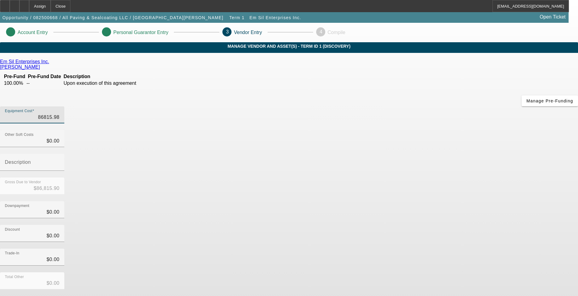
type input "$86,815.98"
click at [411, 201] on div "Downpayment $0.00" at bounding box center [289, 213] width 578 height 24
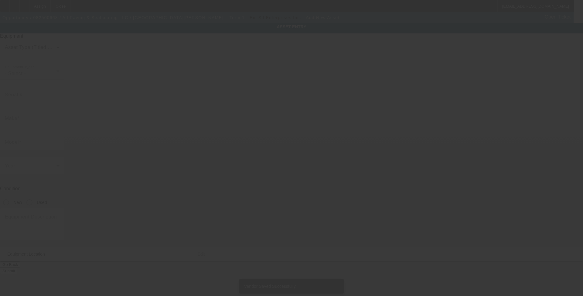
type input "2801 N. University Drive"
type input "Coral Springs"
type input "33065"
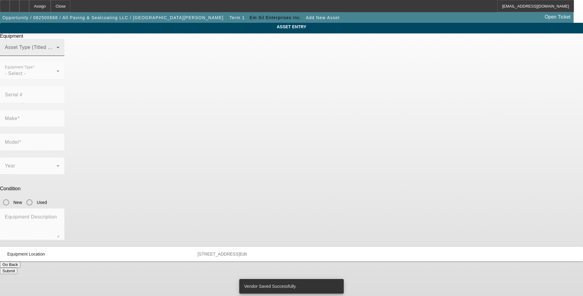
click at [56, 53] on span at bounding box center [31, 49] width 52 height 7
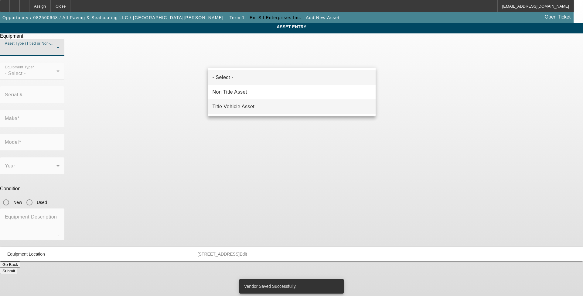
click at [252, 105] on span "Title Vehicle Asset" at bounding box center [233, 106] width 42 height 7
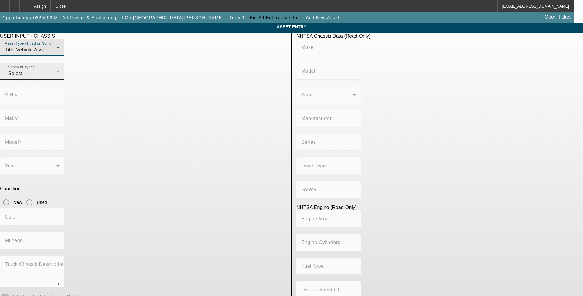
click at [56, 77] on div "- Select -" at bounding box center [31, 73] width 52 height 7
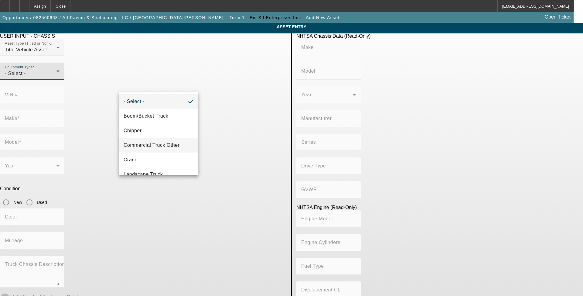
click at [161, 141] on span "Commercial Truck Other" at bounding box center [152, 144] width 56 height 7
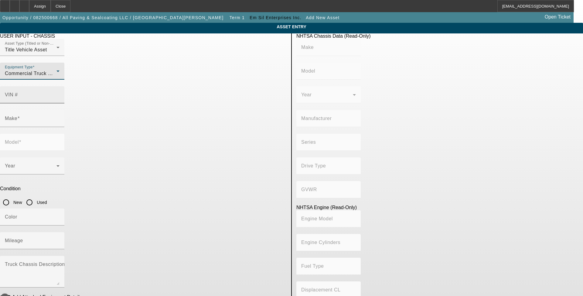
click at [59, 89] on div "VIN #" at bounding box center [32, 94] width 55 height 17
type input "3HAEUMML7LL561353"
type input "INTERNATIONAL"
type input "MV607"
type input "BLUE DIAMOND TRUCK, S. DE R. L. DE C. V."
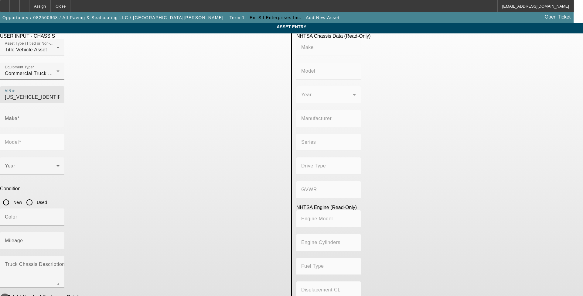
type input "MV"
type input "4x2"
type input "Class 6: 19,501 - 26,000 lb (8,845 - 11,794 kg)"
type input "B 6.7"
type input "Diesel"
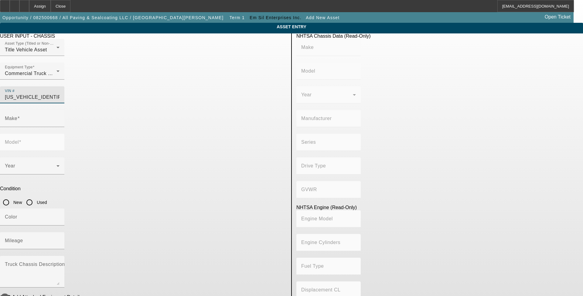
type input "408.85908543470"
type input "6.7"
type input "INTERNATIONAL"
type input "MV607"
type input "3HAEUMML7LL561353"
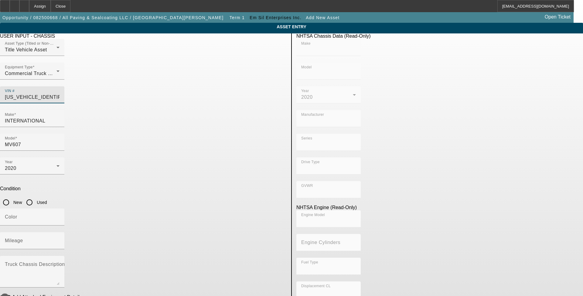
click at [36, 196] on input "Used" at bounding box center [29, 202] width 12 height 12
radio input "true"
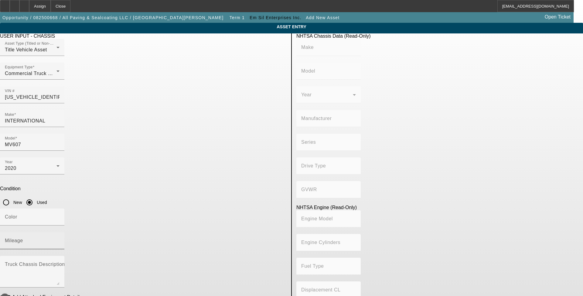
type input "INTERNATIONAL"
type input "MV607"
type input "BLUE DIAMOND TRUCK, S. DE R. L. DE C. V."
type input "MV"
type input "4x2"
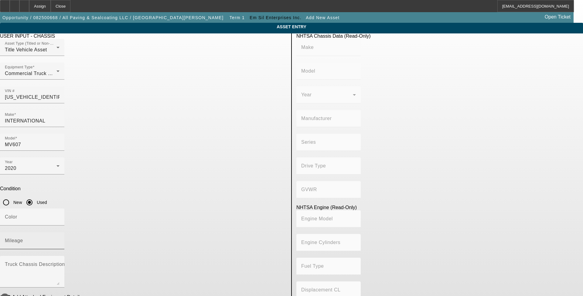
type input "Class 6: 19,501 - 26,000 lb (8,845 - 11,794 kg)"
type input "B 6.7"
type input "Diesel"
type input "408.85908543470"
type input "6.7"
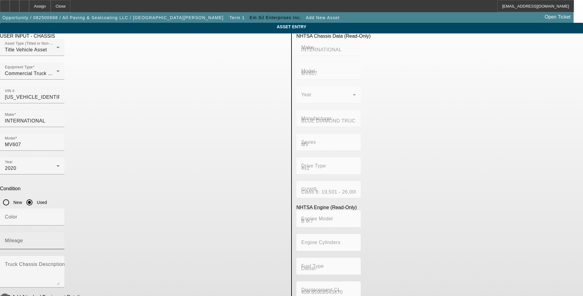
click at [59, 232] on div "Mileage" at bounding box center [32, 240] width 55 height 17
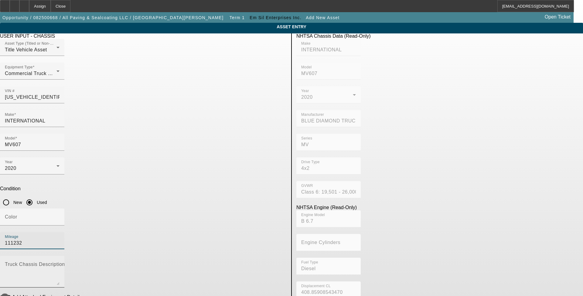
type input "111232"
click at [59, 263] on textarea "Truck Chassis Description (Describe the truck chassis only)" at bounding box center [32, 274] width 55 height 22
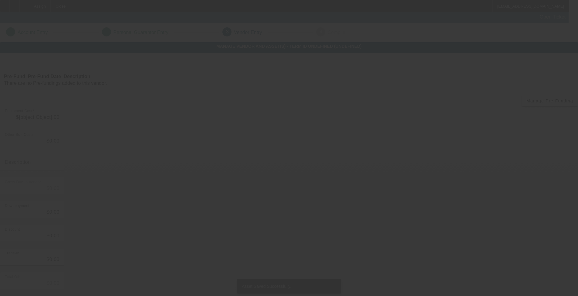
type input "$86,815.98"
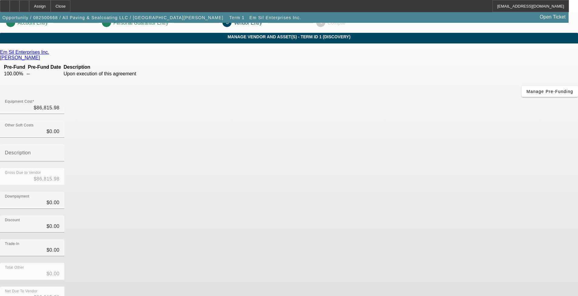
scroll to position [14, 0]
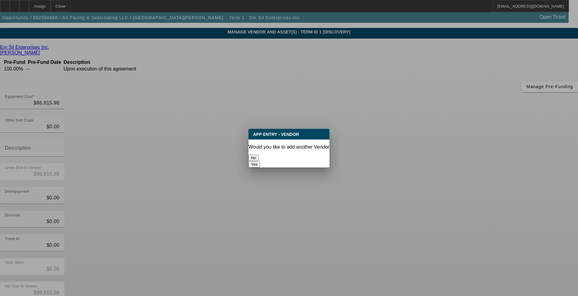
scroll to position [0, 0]
click at [259, 157] on button "No" at bounding box center [254, 158] width 10 height 6
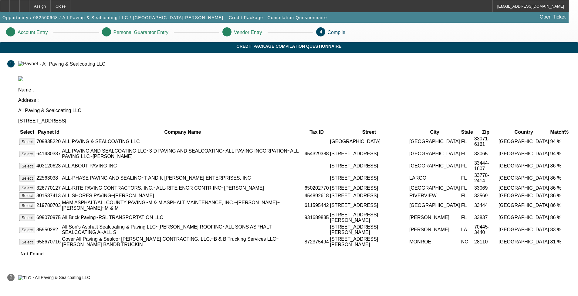
click at [35, 138] on button "Select" at bounding box center [27, 141] width 16 height 6
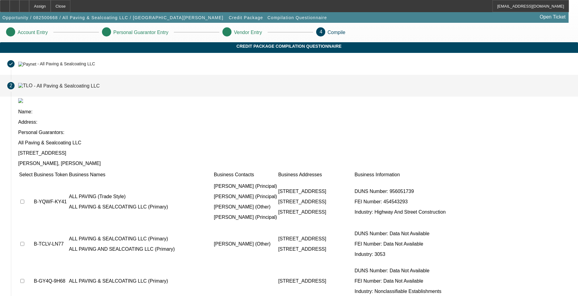
scroll to position [9, 0]
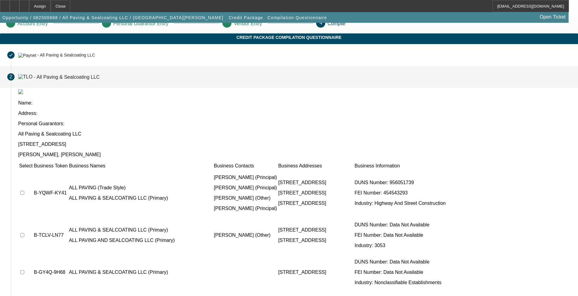
click at [24, 191] on input "checkbox" at bounding box center [22, 193] width 4 height 4
checkbox input "true"
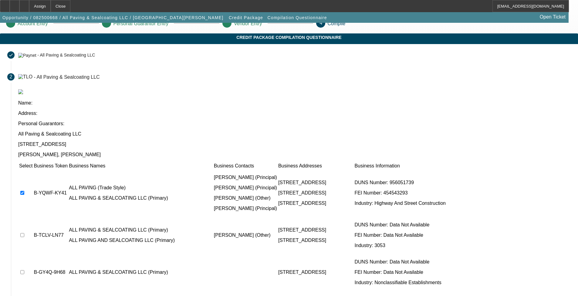
click at [24, 233] on input "checkbox" at bounding box center [22, 235] width 4 height 4
checkbox input "true"
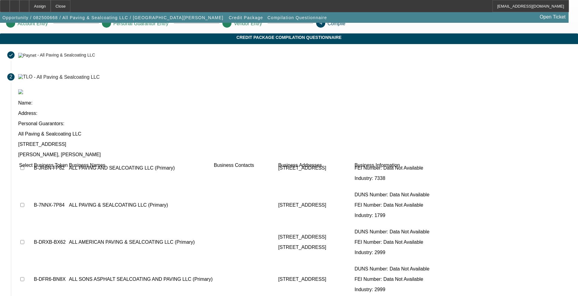
scroll to position [173, 0]
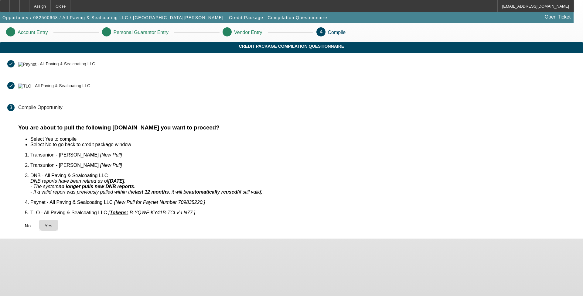
click at [53, 223] on span "Yes" at bounding box center [49, 225] width 8 height 5
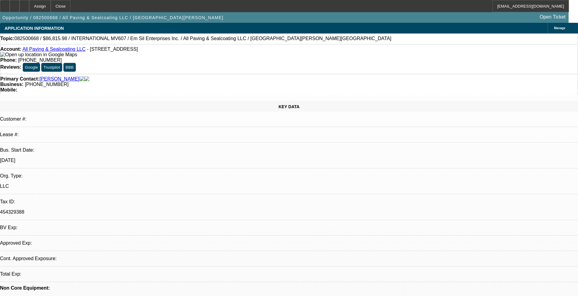
select select "0"
select select "2"
select select "0.1"
select select "2"
select select "4"
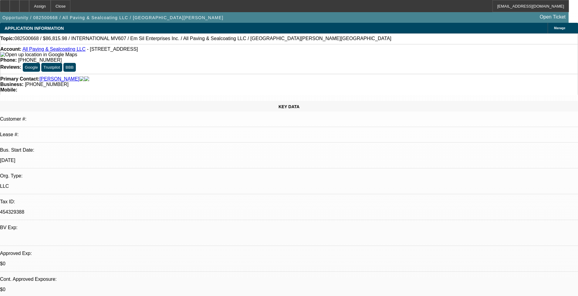
radio input "true"
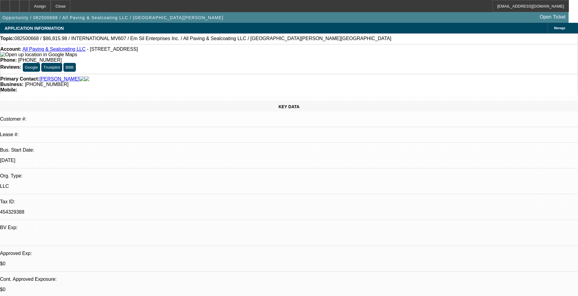
type textarea "8-25: Referral from [PERSON_NAME], need to confirm what bed/body this comes wit…"
radio input "true"
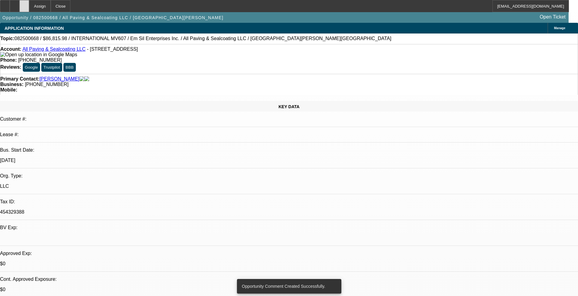
click at [29, 2] on div at bounding box center [24, 6] width 10 height 12
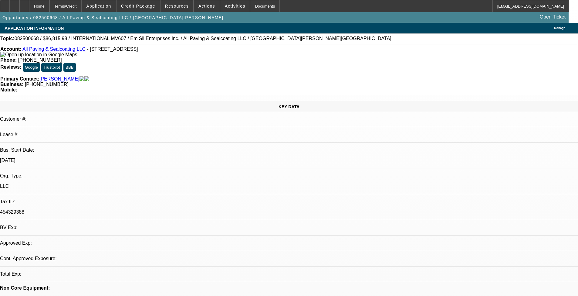
select select "0"
select select "2"
select select "0.1"
select select "4"
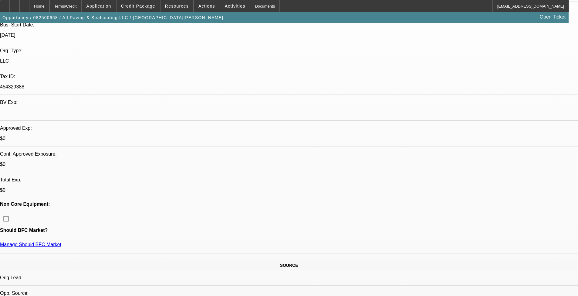
scroll to position [212, 0]
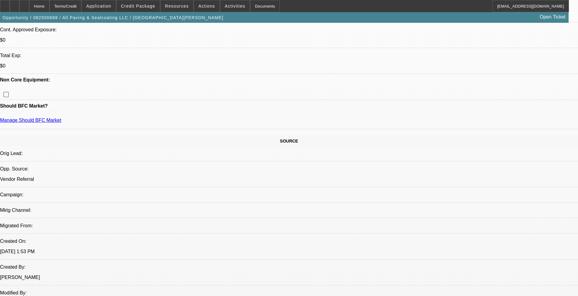
scroll to position [304, 0]
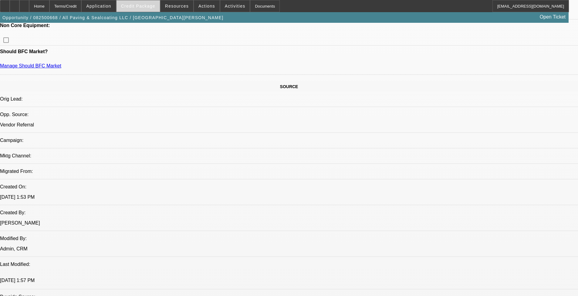
click at [146, 9] on span at bounding box center [138, 6] width 43 height 15
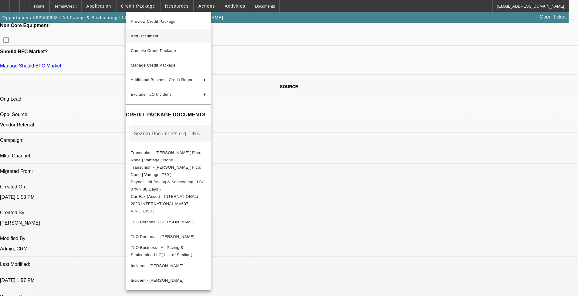
click at [167, 39] on span "Add Document" at bounding box center [168, 35] width 75 height 7
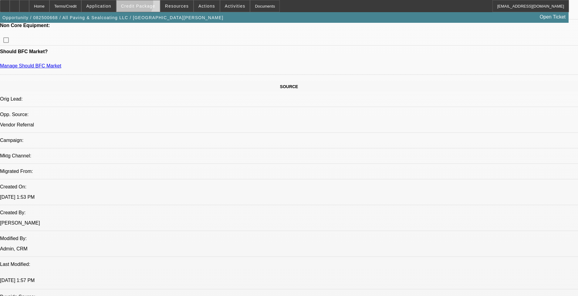
click at [138, 4] on span "Credit Package" at bounding box center [138, 6] width 34 height 5
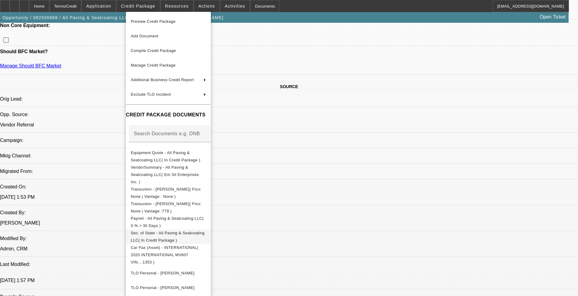
click at [202, 230] on span "Sec. of State - All Paving & Sealcoating LLC( In Credit Package )" at bounding box center [168, 236] width 74 height 12
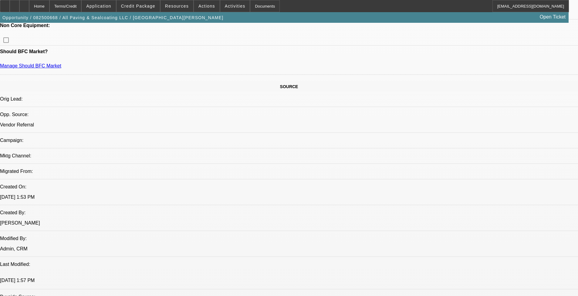
scroll to position [121, 0]
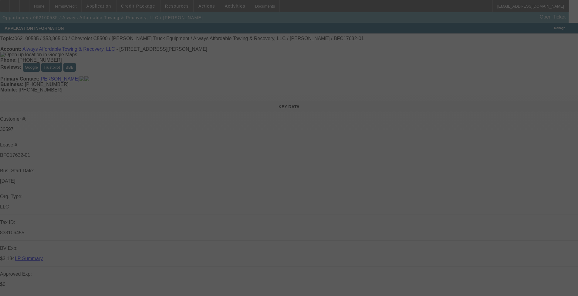
select select "0"
select select "0.1"
select select "4"
select select "0"
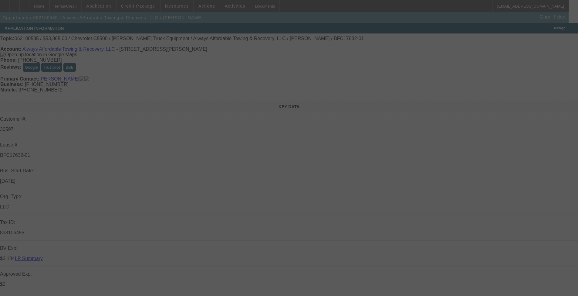
select select "0"
select select "0.1"
select select "4"
select select "0.1"
select select "0"
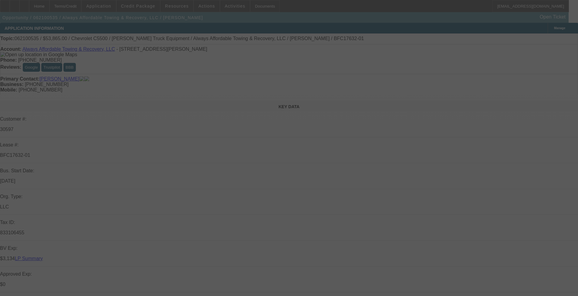
select select "0.1"
select select "4"
select select "0"
select select "0.1"
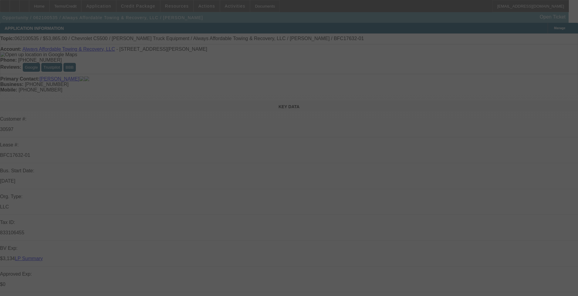
select select "4"
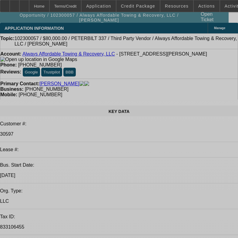
select select "0"
select select "2"
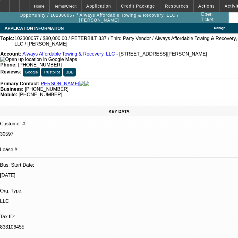
select select "2"
select select "0.1"
select select "4"
select select "0"
select select "2"
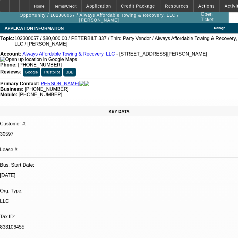
select select "2"
select select "0.1"
select select "4"
select select "0"
select select "2"
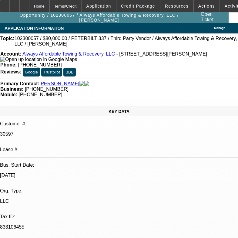
select select "2"
select select "0.1"
select select "4"
select select "0"
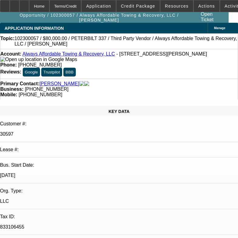
select select "0.1"
select select "4"
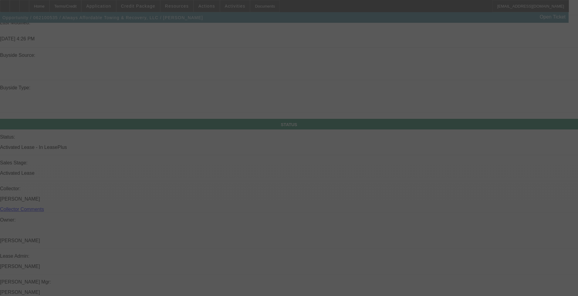
scroll to position [578, 0]
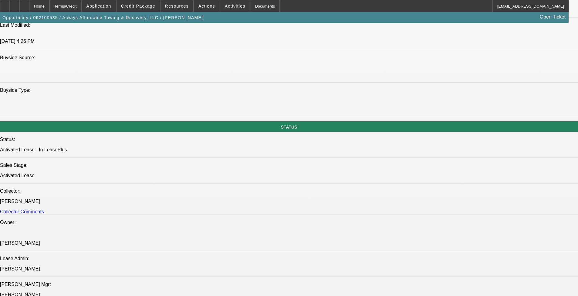
select select "0"
select select "0.1"
select select "4"
select select "0"
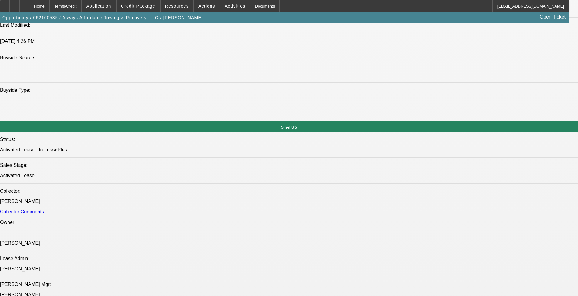
select select "0"
select select "0.1"
select select "4"
select select "0.1"
select select "0"
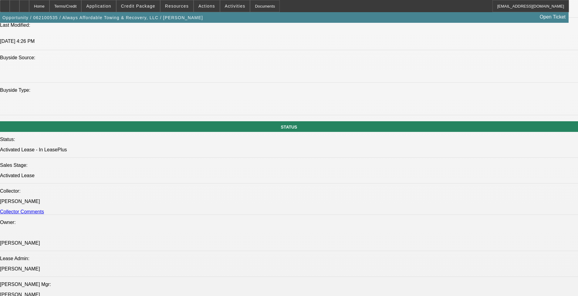
select select "0.1"
select select "4"
select select "0"
select select "0.1"
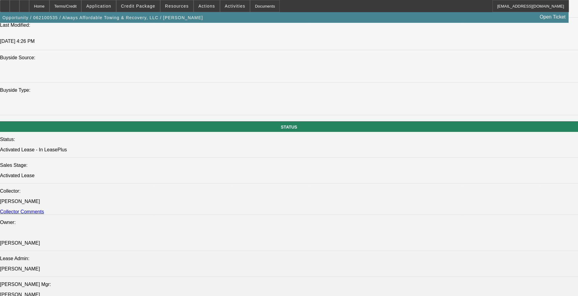
select select "4"
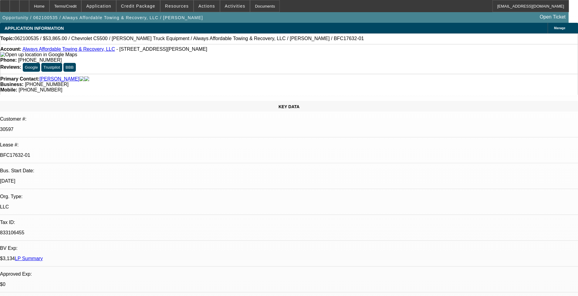
select select "0"
select select "0.1"
select select "4"
select select "0"
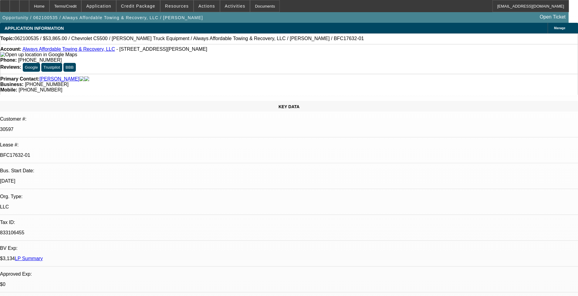
select select "0"
select select "0.1"
select select "4"
select select "0.1"
select select "0"
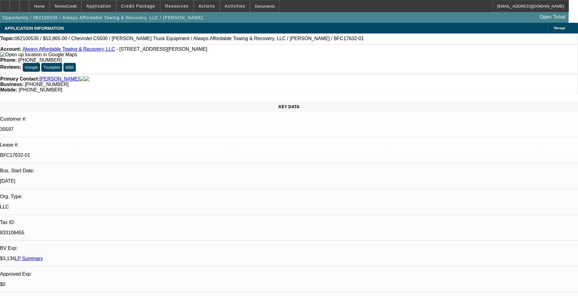
select select "0.1"
select select "4"
select select "0"
select select "0.1"
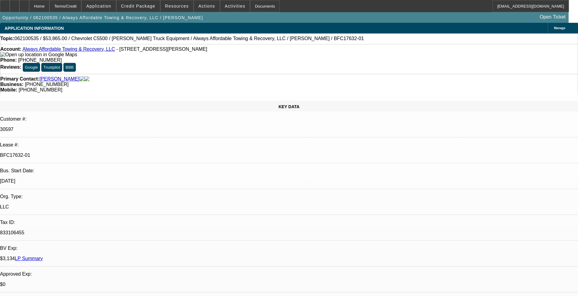
select select "4"
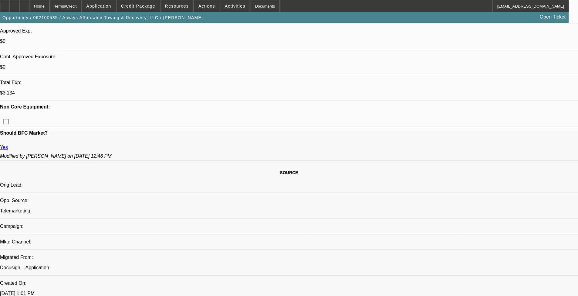
scroll to position [304, 0]
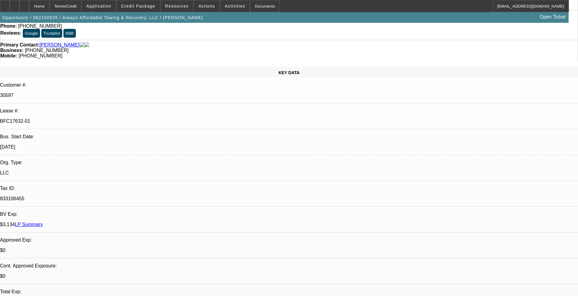
scroll to position [0, 0]
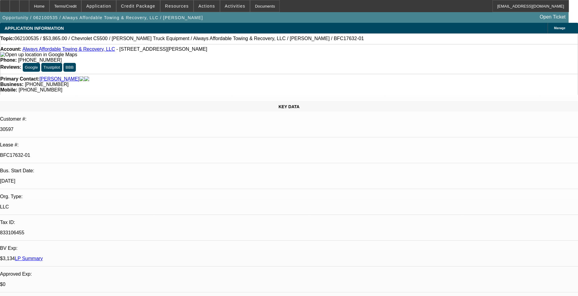
click at [78, 51] on link "Always Affordable Towing & Recovery, LLC" at bounding box center [68, 48] width 93 height 5
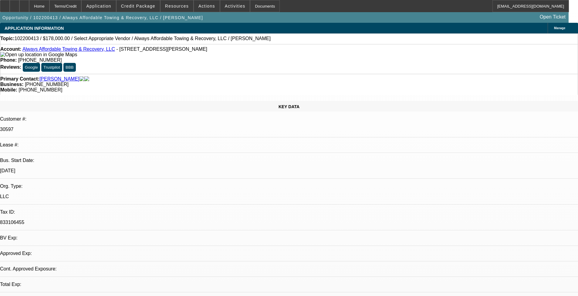
select select "0"
select select "2"
select select "0.1"
select select "4"
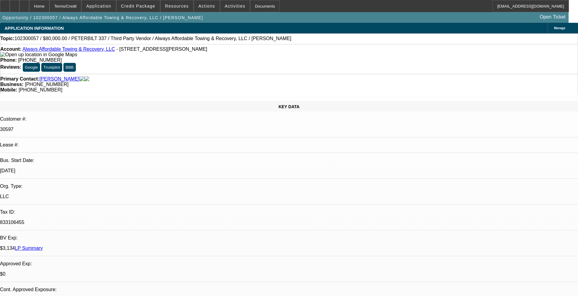
select select "0"
select select "2"
select select "0.1"
select select "4"
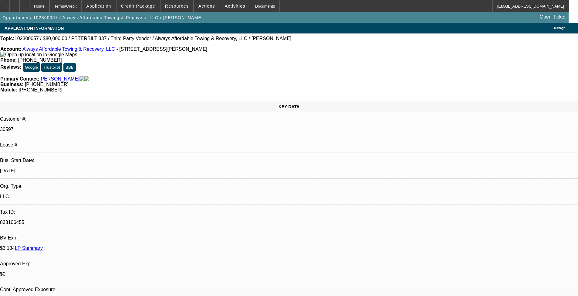
select select "0"
select select "2"
select select "0.1"
select select "4"
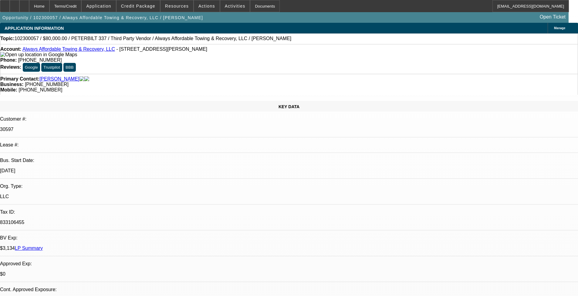
select select "0"
select select "2"
select select "0.1"
select select "4"
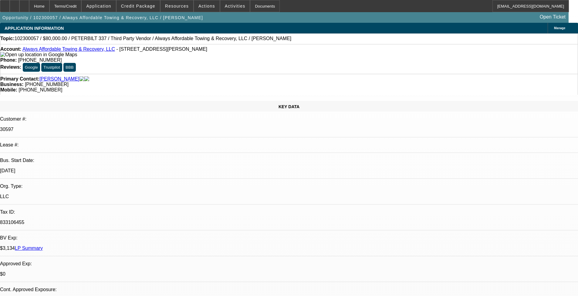
select select "0"
select select "0.1"
select select "4"
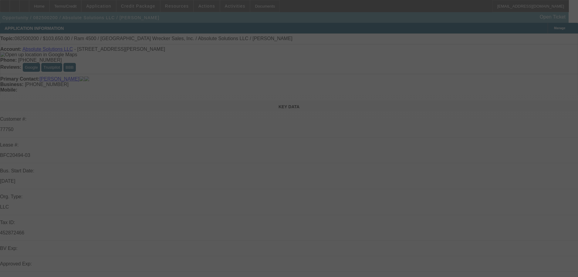
select select "0"
select select "0.1"
select select "4"
select select "0"
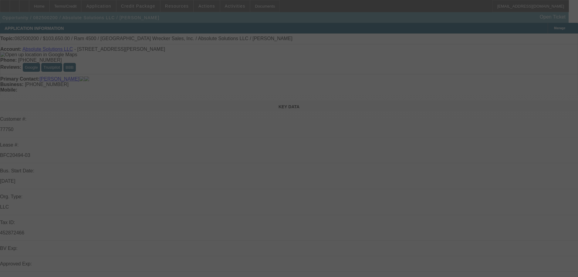
select select "0"
select select "5"
select select "0"
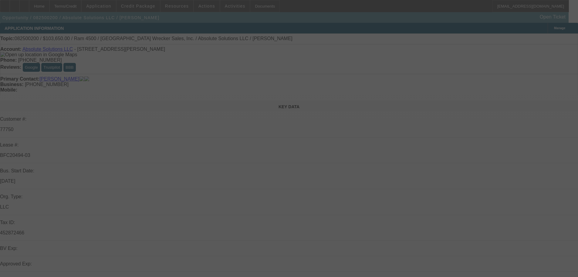
select select "0"
select select "6"
select select "0"
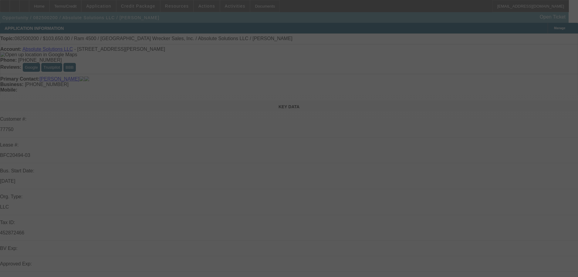
select select "6"
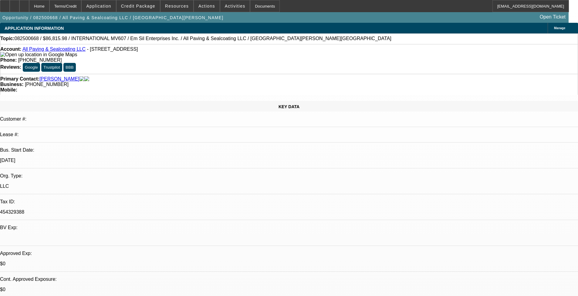
select select "0"
select select "2"
select select "0.1"
select select "4"
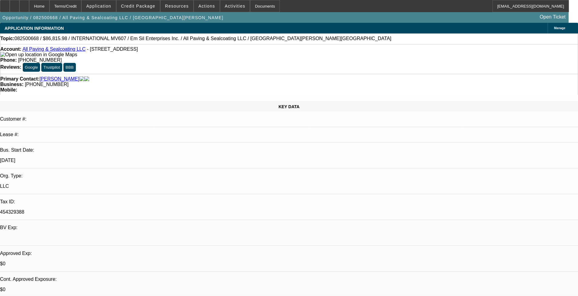
scroll to position [121, 0]
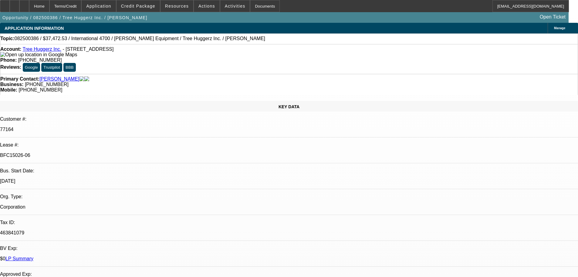
select select "0"
select select "6"
select select "0"
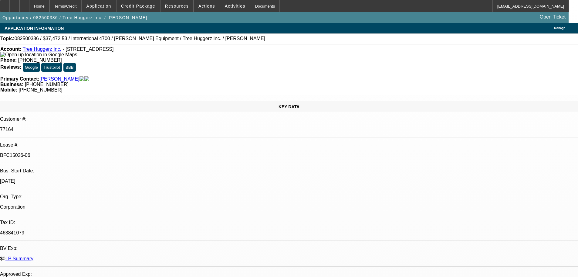
select select "0"
select select "6"
select select "0"
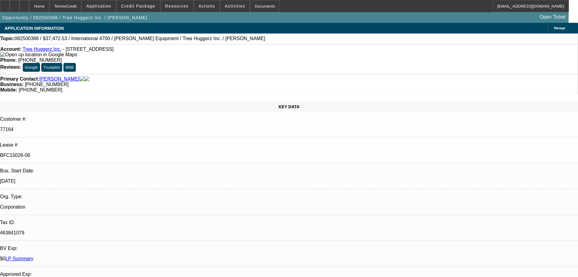
select select "0"
select select "6"
select select "0"
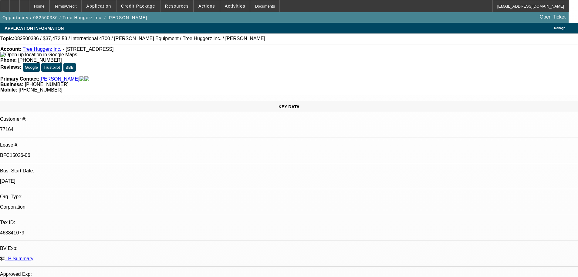
select select "6"
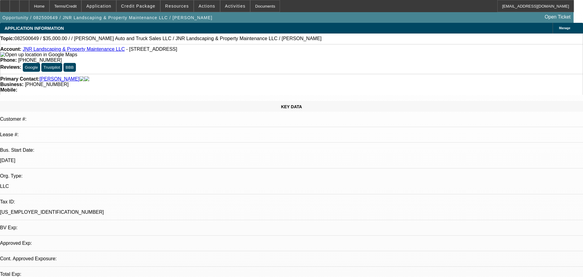
select select "0"
select select "2"
select select "0.1"
select select "1"
select select "2"
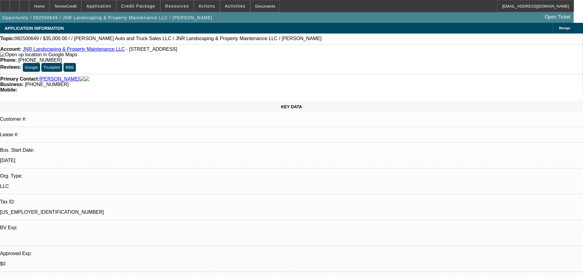
select select "4"
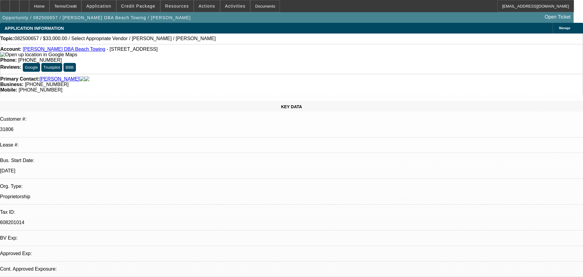
select select "0"
select select "2"
select select "0.1"
select select "4"
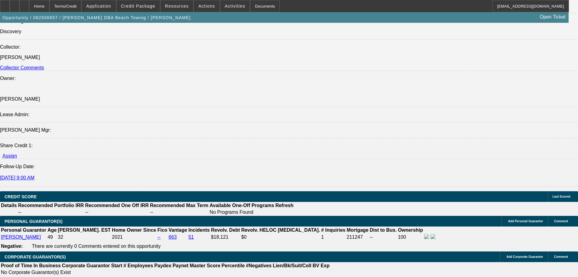
scroll to position [759, 0]
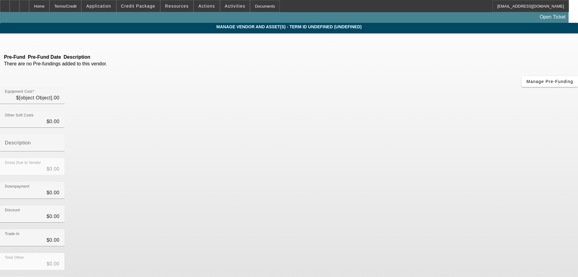
type input "$33,000.00"
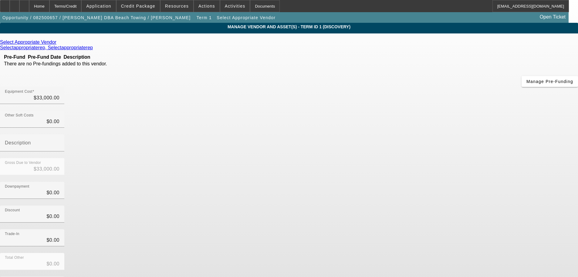
drag, startPoint x: 439, startPoint y: 252, endPoint x: 464, endPoint y: 260, distance: 26.0
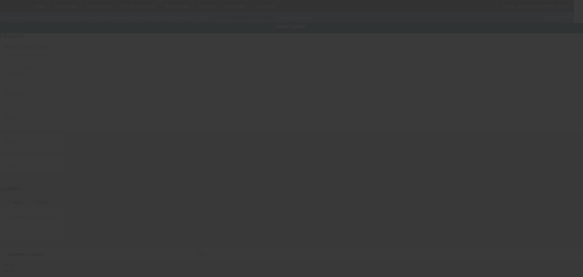
type input "[STREET_ADDRESS]"
type input "[GEOGRAPHIC_DATA]"
type input "92648"
type input "Orange"
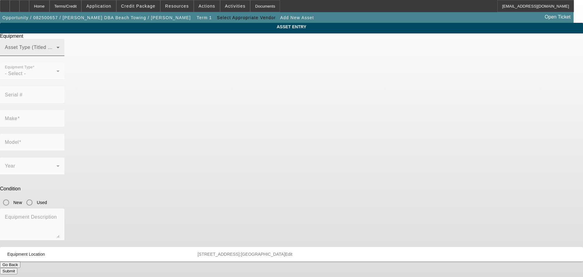
click at [59, 53] on div "Asset Type (Titled or Non-Titled)" at bounding box center [32, 47] width 55 height 17
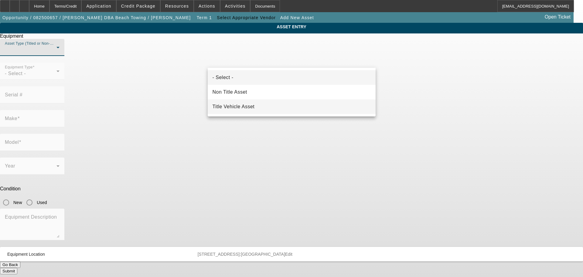
click at [240, 109] on span "Title Vehicle Asset" at bounding box center [233, 106] width 42 height 7
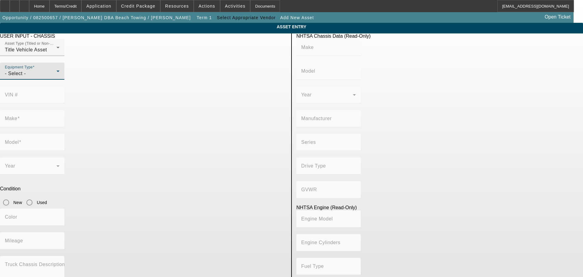
click at [56, 77] on div "- Select -" at bounding box center [31, 73] width 52 height 7
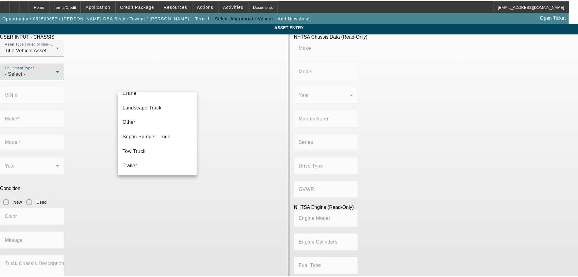
scroll to position [67, 0]
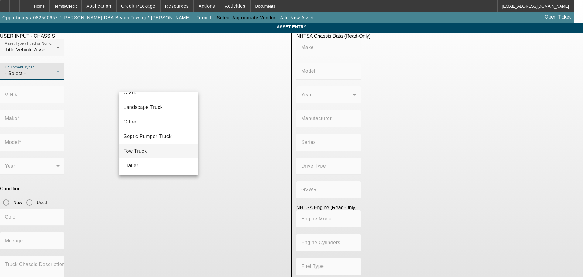
click at [156, 148] on mat-option "Tow Truck" at bounding box center [159, 151] width 80 height 15
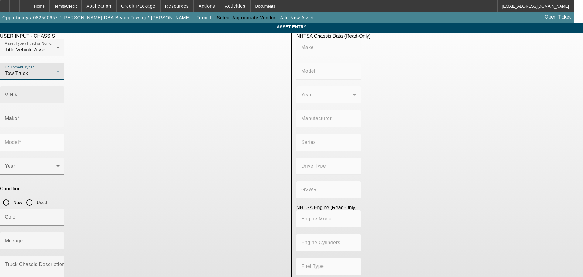
click at [18, 92] on mat-label "VIN #" at bounding box center [11, 94] width 13 height 5
click at [59, 93] on input "VIN #" at bounding box center [32, 96] width 55 height 7
type input "1fduf4gt9geb88811"
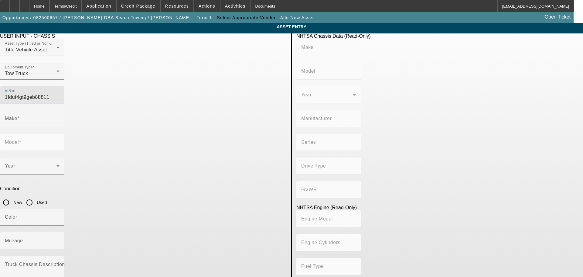
type input "FORD"
type input "F-450"
type input "FORD MOTOR COMPANY"
type input "4x2"
type input "Class 5: 16,001 - 19,500 lb (7,258 - 8,845 kg)"
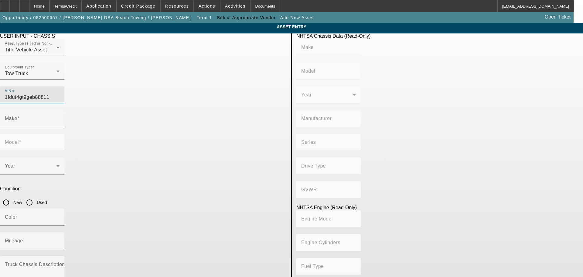
type input "8"
type input "Diesel"
type input "408.85908543470"
type input "6.7"
type input "FORD"
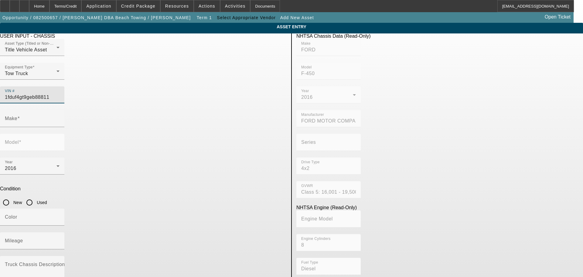
type input "F-450"
type input "1FDUF4GT9GEB88811"
click at [36, 196] on input "Used" at bounding box center [29, 202] width 12 height 12
radio input "true"
type input "FORD"
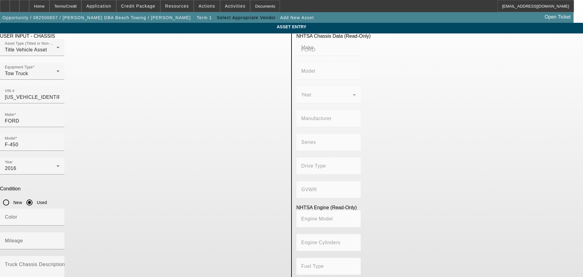
type input "F-450"
type input "FORD MOTOR COMPANY"
type input "4x2"
type input "Class 5: 16,001 - 19,500 lb (7,258 - 8,845 kg)"
type input "8"
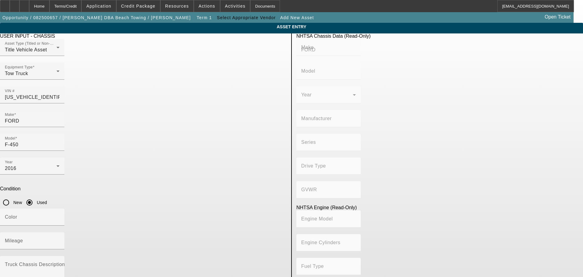
type input "Diesel"
type input "408.85908543470"
type input "6.7"
click at [23, 238] on mat-label "Mileage" at bounding box center [14, 240] width 18 height 5
click at [59, 239] on input "Mileage" at bounding box center [32, 242] width 55 height 7
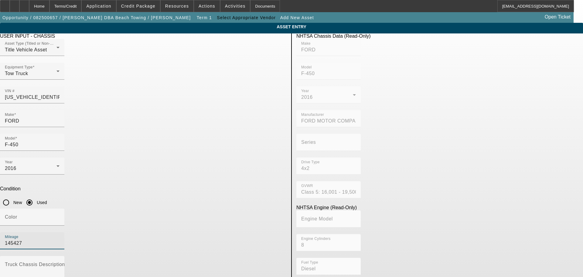
type input "145427"
click at [141, 261] on mat-label "Truck Chassis Description (Describe the truck chassis only)" at bounding box center [73, 263] width 137 height 5
click at [59, 263] on textarea "Truck Chassis Description (Describe the truck chassis only)" at bounding box center [32, 274] width 55 height 22
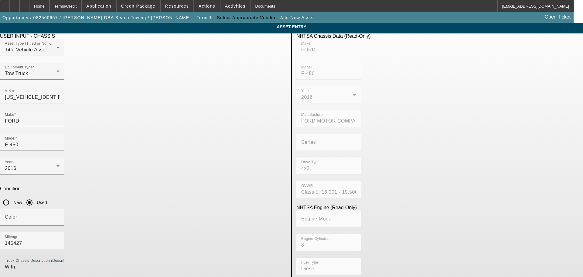
type textarea "With:"
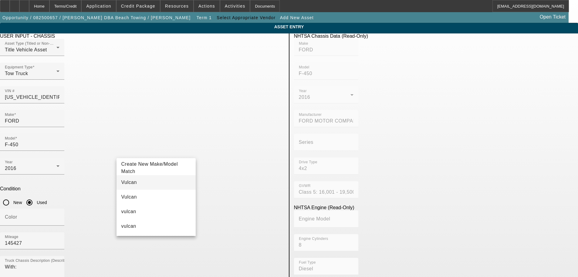
type input "Vulcan"
click at [141, 180] on mat-option "Vulcan" at bounding box center [157, 182] width 80 height 15
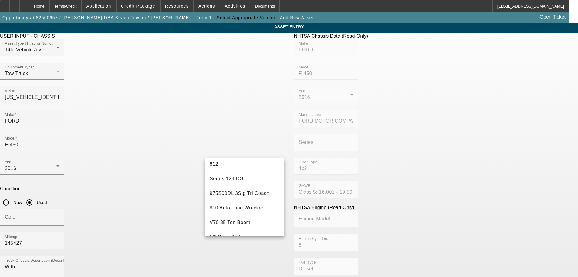
scroll to position [0, 0]
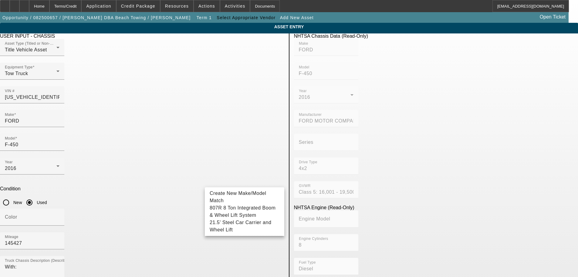
type input "w"
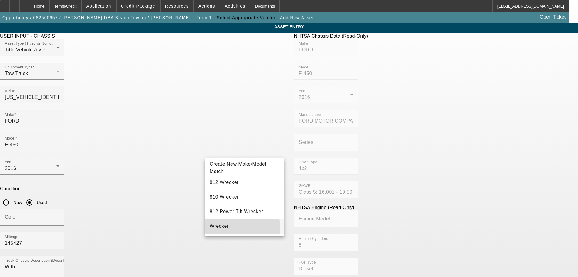
click at [229, 228] on mat-option "Wrecker" at bounding box center [245, 226] width 80 height 15
type input "Wrecker"
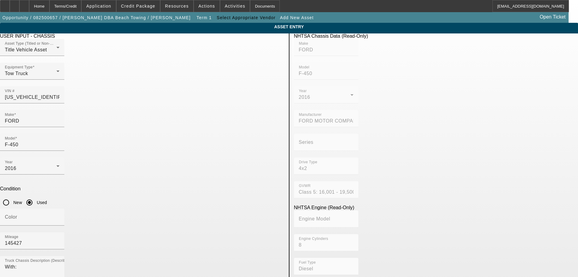
scroll to position [61, 0]
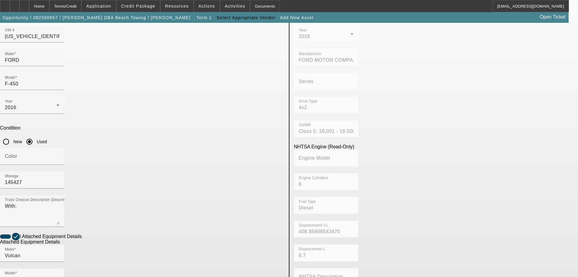
radio input "true"
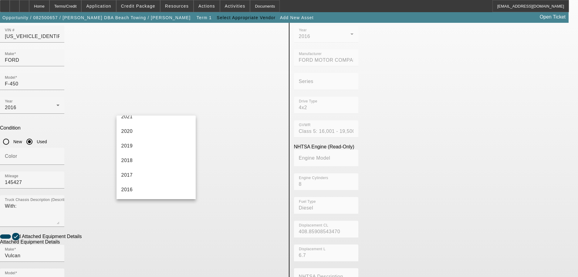
scroll to position [121, 0]
click at [141, 178] on mat-option "2016" at bounding box center [157, 178] width 80 height 15
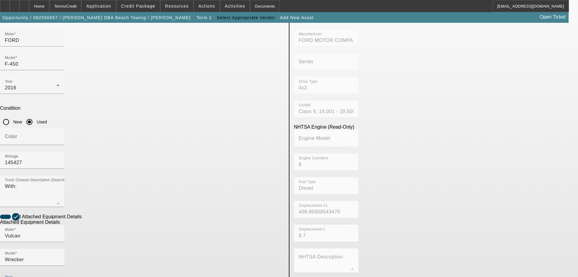
scroll to position [114, 0]
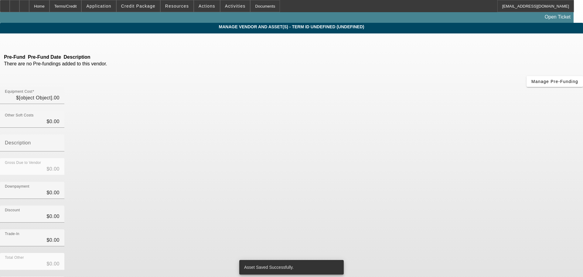
type input "$33,000.00"
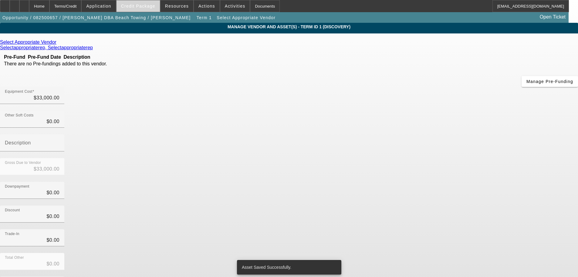
click at [151, 8] on span "Credit Package" at bounding box center [138, 6] width 34 height 5
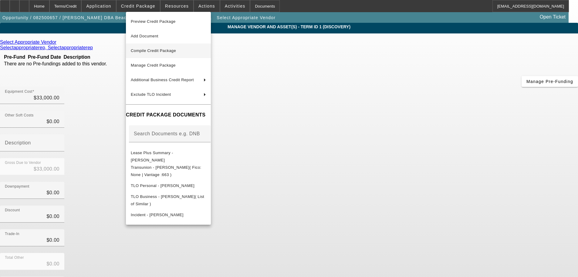
click at [168, 46] on button "Compile Credit Package" at bounding box center [168, 50] width 85 height 15
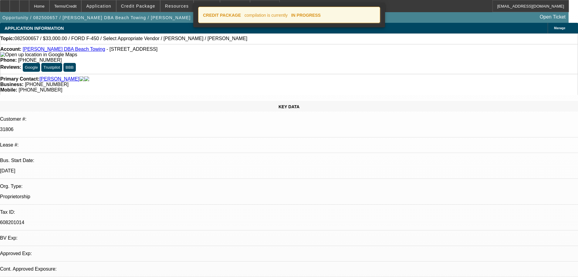
select select "0"
select select "2"
select select "0.1"
select select "4"
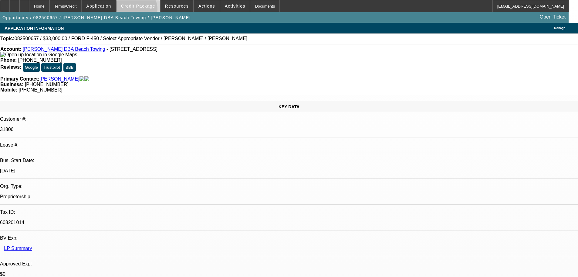
click at [146, 10] on span at bounding box center [138, 6] width 43 height 15
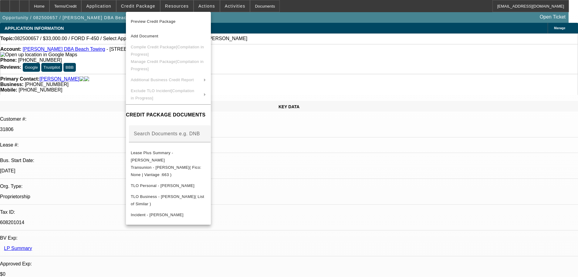
click at [35, 8] on div at bounding box center [289, 138] width 578 height 277
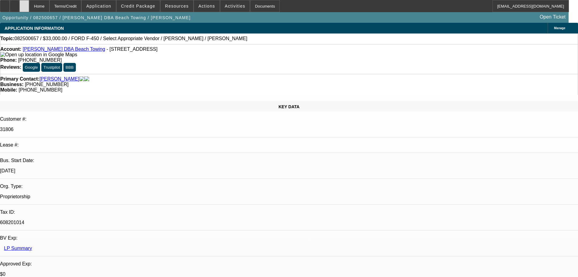
click at [24, 4] on icon at bounding box center [24, 4] width 0 height 0
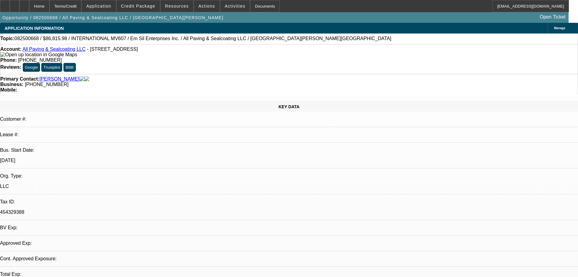
select select "0"
select select "2"
select select "0.1"
select select "4"
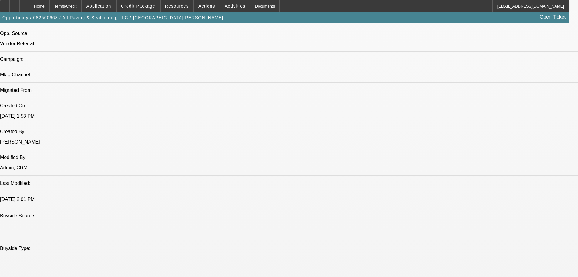
scroll to position [577, 0]
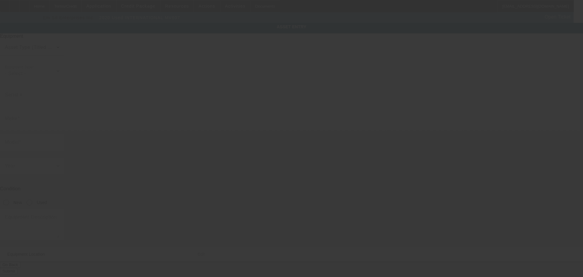
type input "3HAEUMML7LL561353"
type input "International"
type input "MV607"
radio input "true"
type input "2801 N. University Drive"
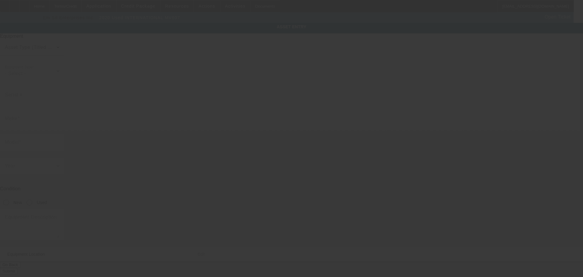
type input "Coral Springs"
type input "33065"
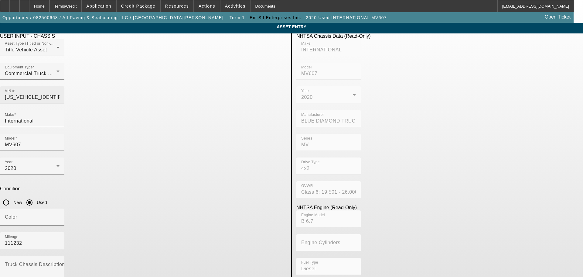
click at [59, 93] on input "3HAEUMML7LL561353" at bounding box center [32, 96] width 55 height 7
click at [49, 9] on div "Home" at bounding box center [39, 6] width 20 height 12
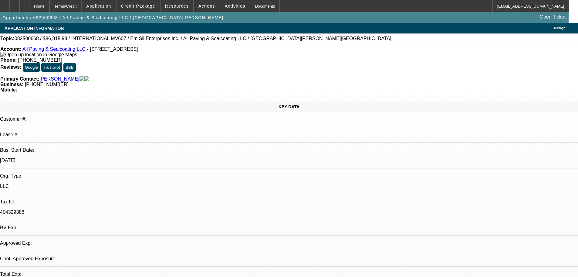
select select "0"
select select "2"
select select "0.1"
select select "4"
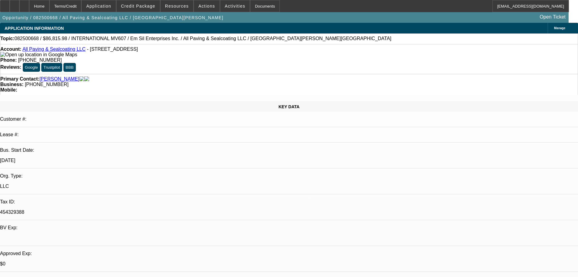
click at [68, 51] on link "All Paving & Sealcoating LLC" at bounding box center [53, 48] width 63 height 5
click at [155, 9] on span at bounding box center [138, 6] width 43 height 15
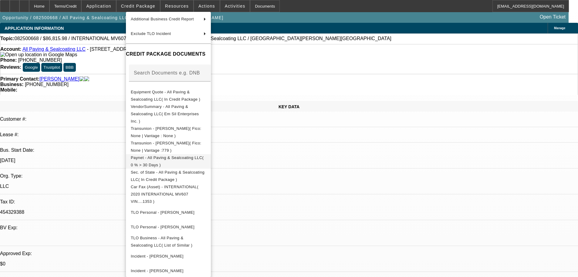
scroll to position [62, 0]
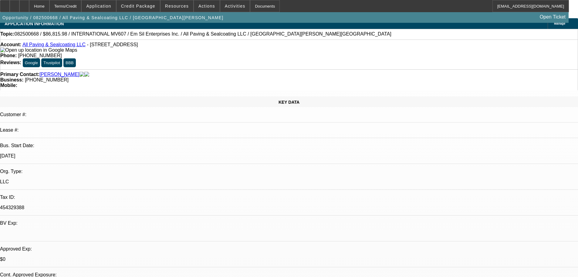
scroll to position [0, 0]
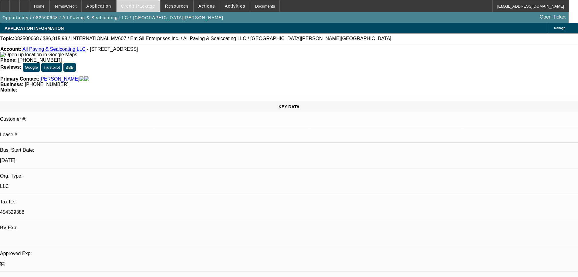
click at [143, 7] on span "Credit Package" at bounding box center [138, 6] width 34 height 5
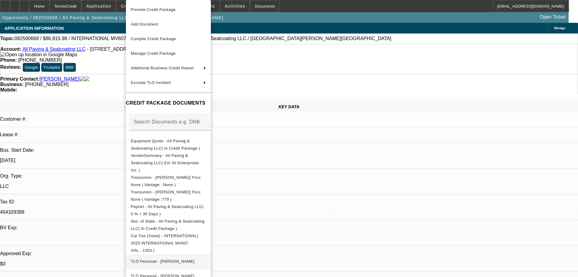
scroll to position [50, 0]
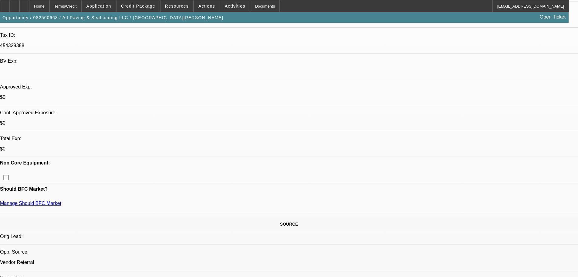
scroll to position [212, 0]
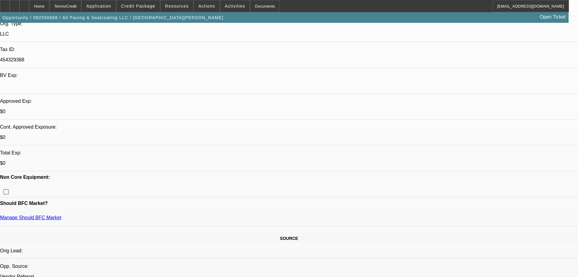
scroll to position [152, 0]
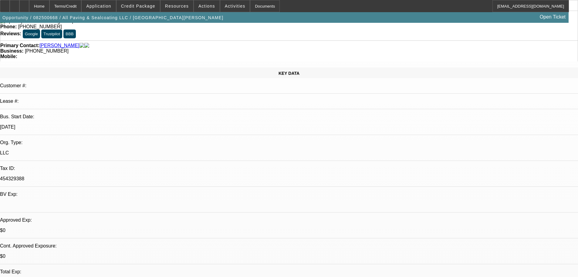
scroll to position [121, 0]
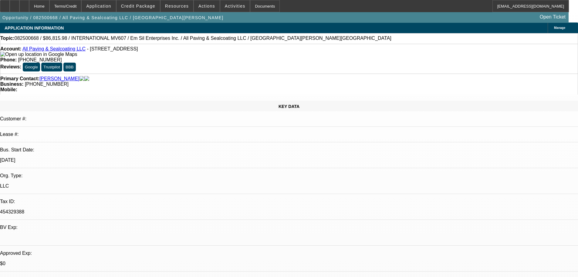
scroll to position [0, 0]
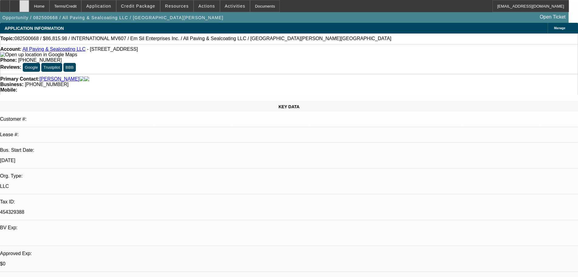
click at [29, 3] on div at bounding box center [24, 6] width 10 height 12
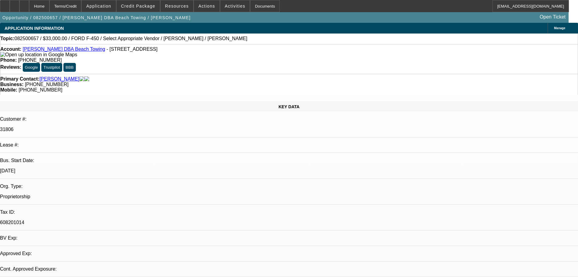
select select "0"
select select "2"
select select "0.1"
select select "4"
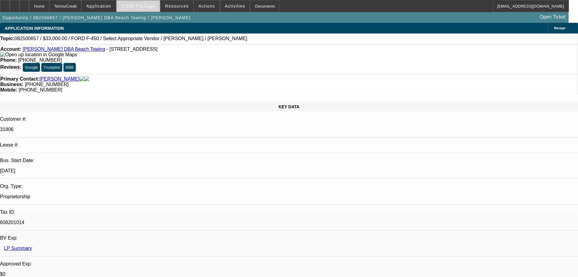
click at [145, 7] on span "Credit Package" at bounding box center [138, 6] width 34 height 5
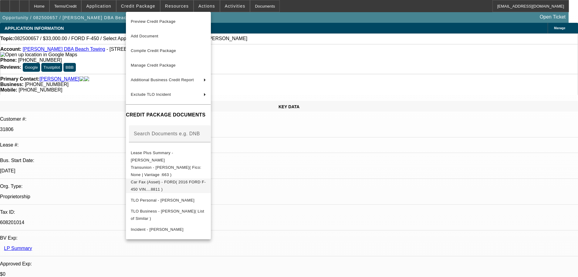
click at [203, 180] on span "Car Fax (Asset) - FORD( 2016 FORD F-450 VIN....8811 )" at bounding box center [168, 185] width 75 height 15
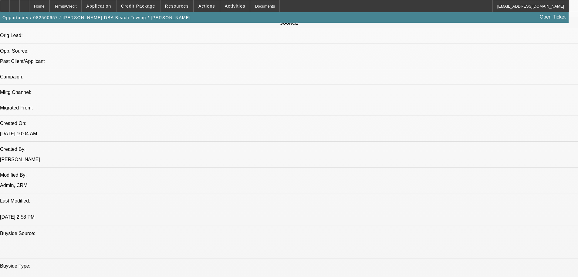
scroll to position [425, 0]
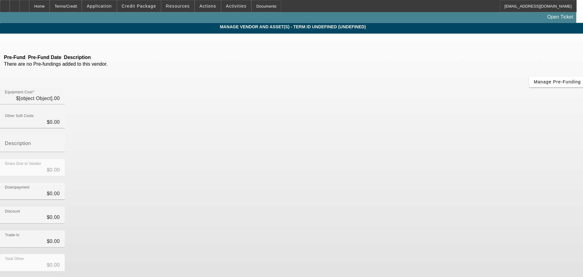
type input "$33,000.00"
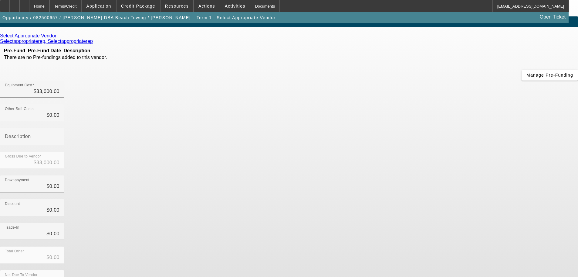
scroll to position [8, 0]
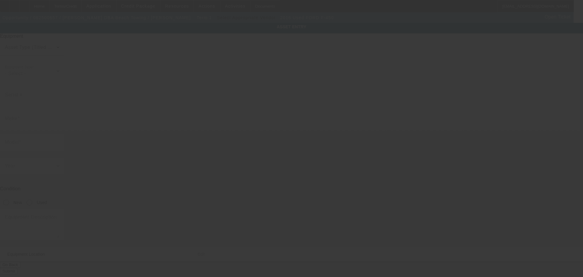
type input "[US_VEHICLE_IDENTIFICATION_NUMBER]"
type input "FORD"
type input "F-450"
radio input "true"
type textarea "With:"
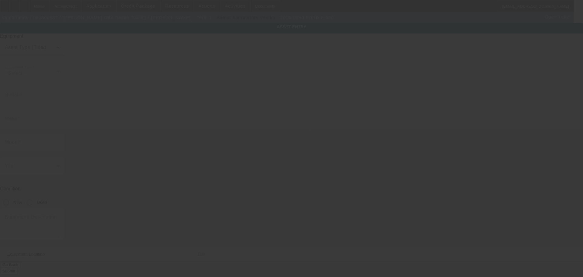
type input "[STREET_ADDRESS]"
type input "[GEOGRAPHIC_DATA]"
type input "92648"
type input "Orange"
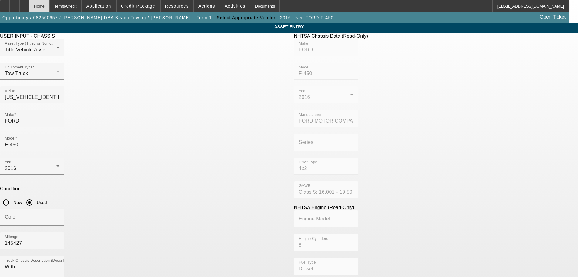
click at [49, 5] on div "Home" at bounding box center [39, 6] width 20 height 12
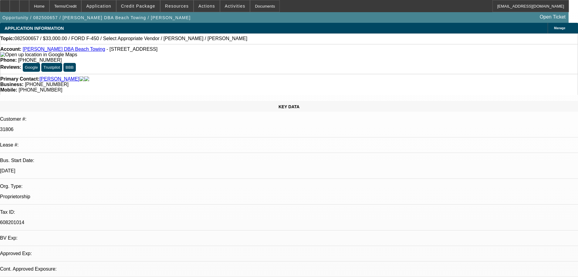
select select "0"
select select "2"
select select "0.1"
select select "4"
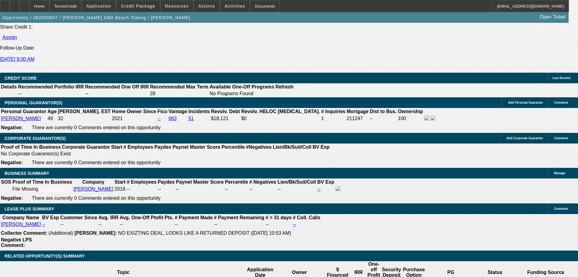
scroll to position [850, 0]
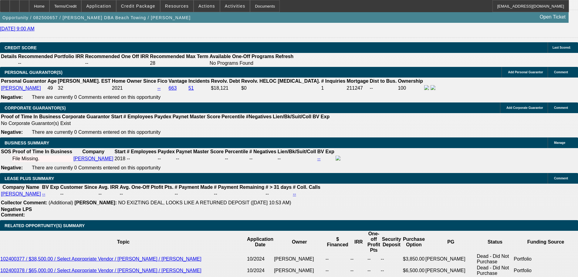
type input "30"
type input "1"
type input "$2,228.54"
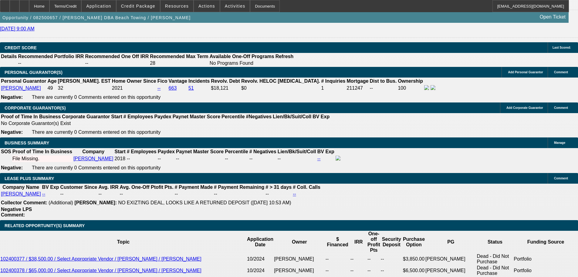
type input "$1,114.27"
type input "16"
type input "$2,683.70"
type input "$1,341.85"
type input "16"
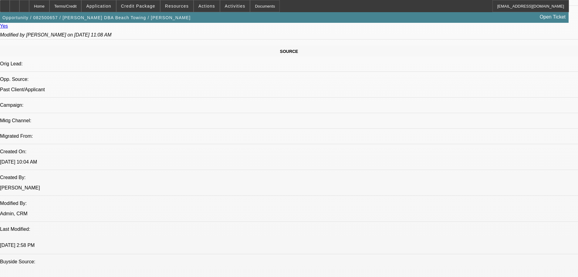
scroll to position [304, 0]
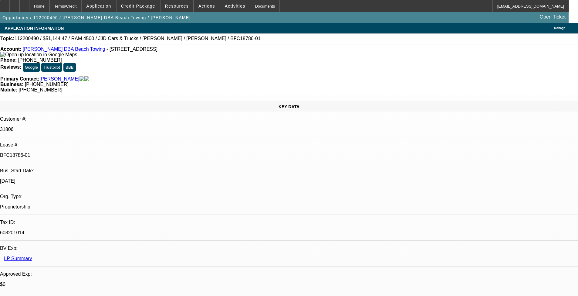
select select "0"
select select "3"
select select "0.1"
select select "4"
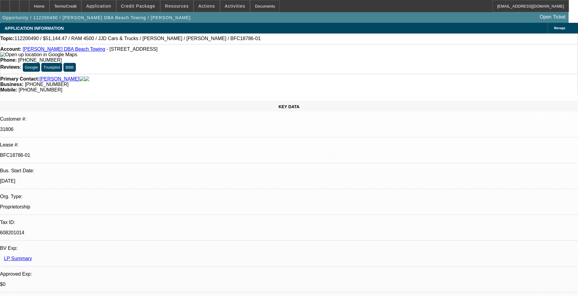
select select "0"
select select "3"
select select "0.1"
select select "4"
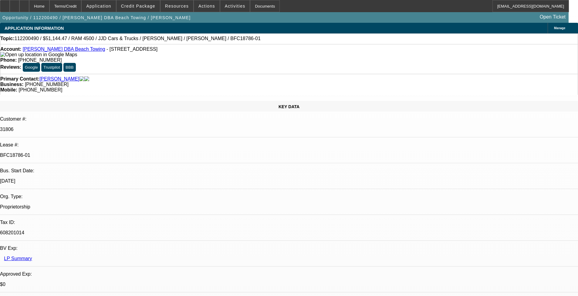
select select "0"
select select "3"
select select "0.1"
select select "4"
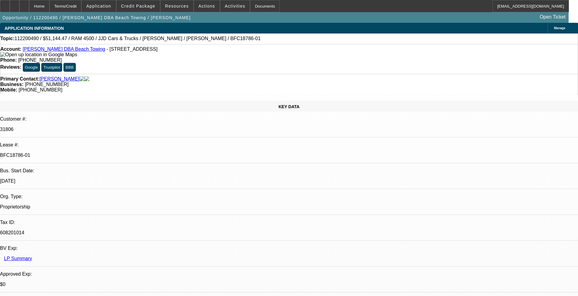
select select "0"
select select "3"
select select "0.1"
select select "4"
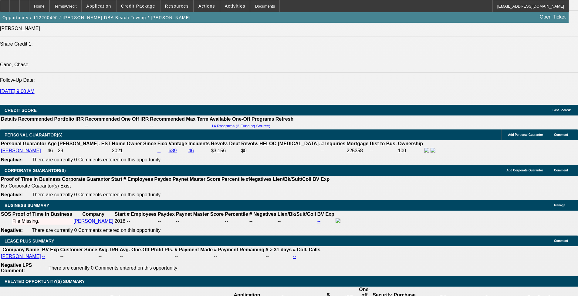
scroll to position [850, 0]
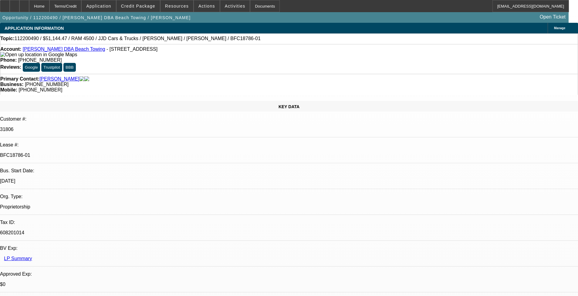
select select "0"
select select "3"
select select "0.1"
select select "4"
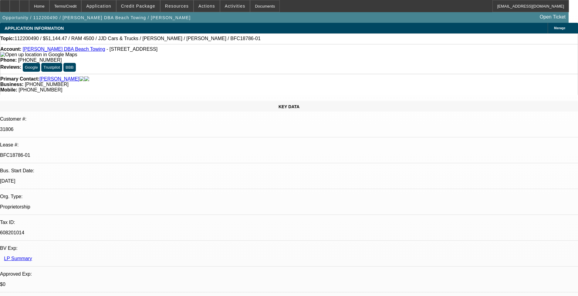
select select "0"
select select "3"
select select "0.1"
select select "4"
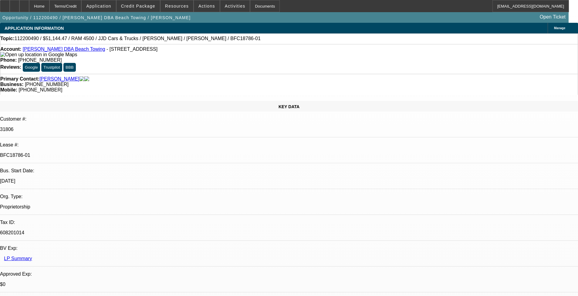
select select "0"
select select "3"
select select "0.1"
select select "4"
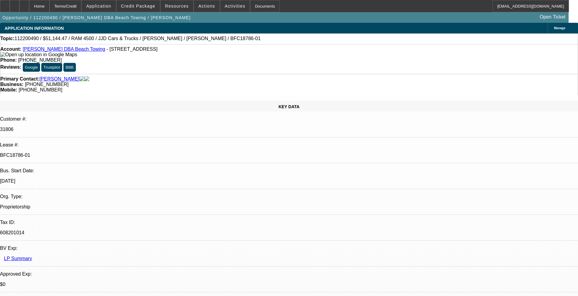
select select "0"
select select "3"
select select "0.1"
select select "4"
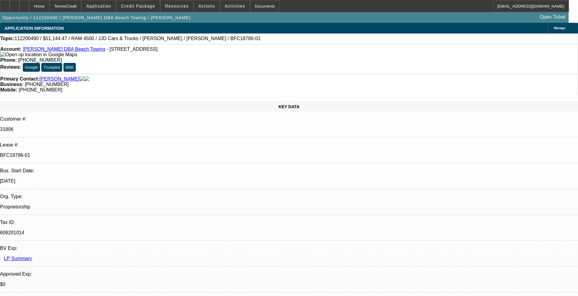
scroll to position [850, 0]
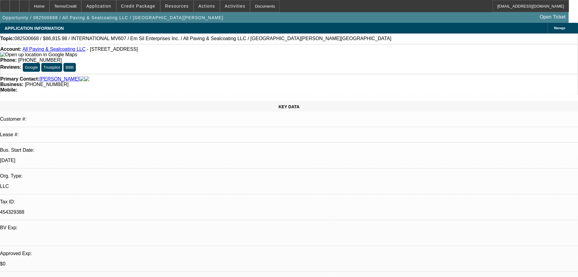
select select "0"
select select "2"
select select "0.1"
select select "4"
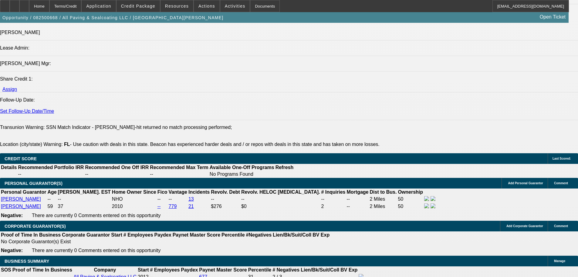
scroll to position [820, 0]
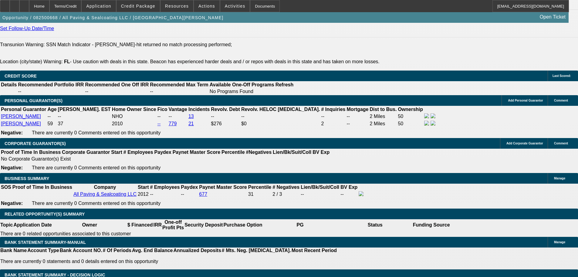
type input "60"
type input "9"
type input "$3,604.32"
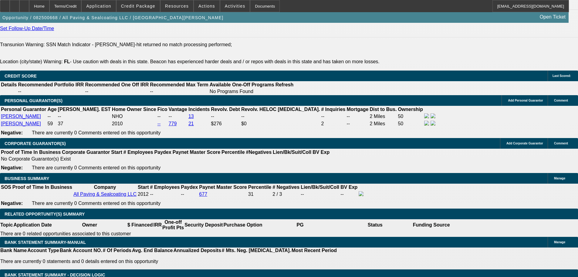
type input "$1,802.16"
type input "$0.00"
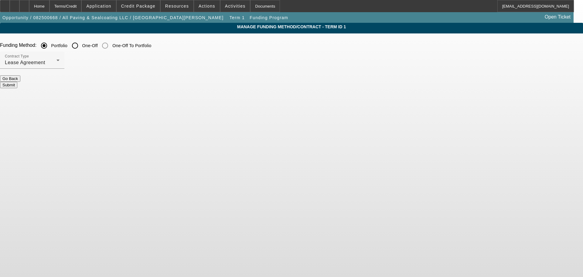
click at [81, 45] on input "One-Off" at bounding box center [75, 45] width 12 height 12
radio input "true"
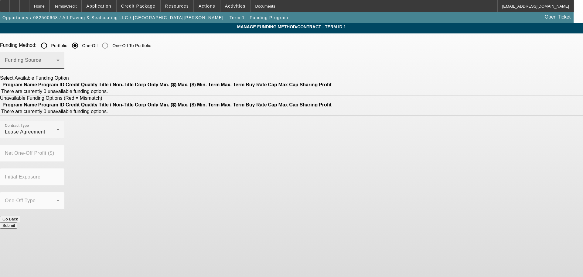
click at [56, 65] on span at bounding box center [31, 62] width 52 height 7
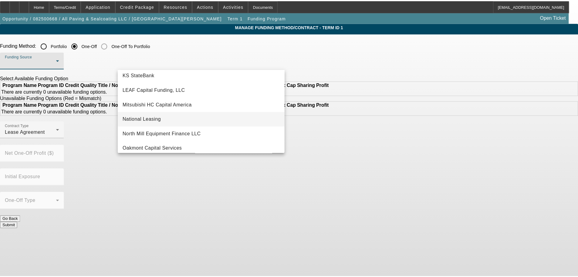
scroll to position [121, 0]
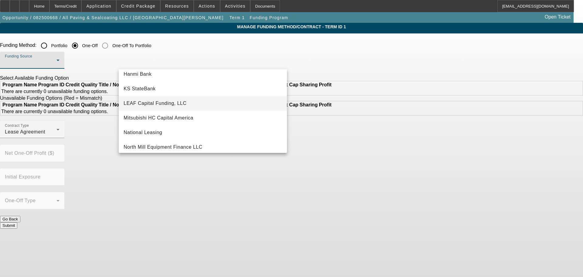
click at [155, 103] on span "LEAF Capital Funding, LLC" at bounding box center [155, 103] width 63 height 7
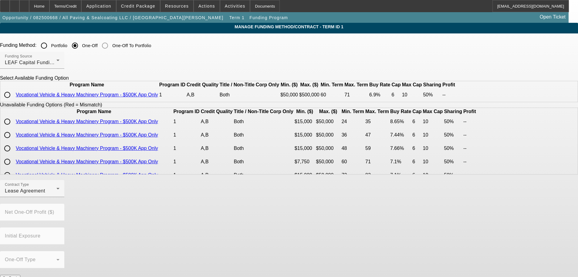
click at [13, 101] on input "radio" at bounding box center [7, 95] width 12 height 12
radio input "true"
click at [45, 193] on span "Lease Agreement" at bounding box center [25, 190] width 40 height 5
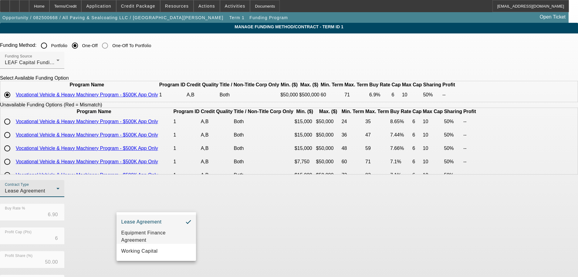
click at [158, 241] on span "Equipment Finance Agreement" at bounding box center [156, 236] width 70 height 15
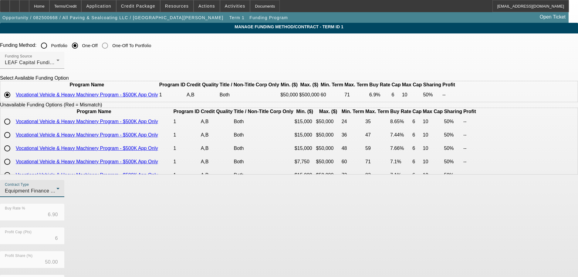
scroll to position [102, 0]
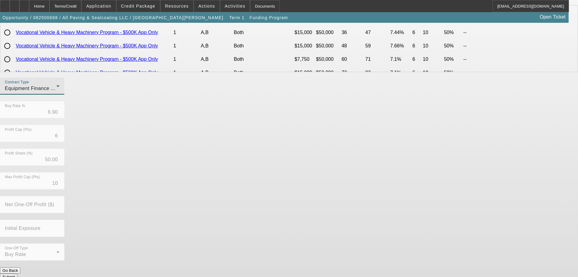
click at [17, 273] on button "Submit" at bounding box center [8, 276] width 17 height 6
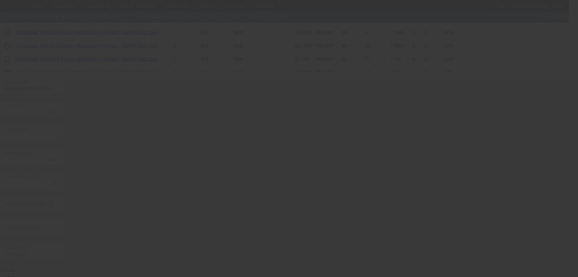
radio input "true"
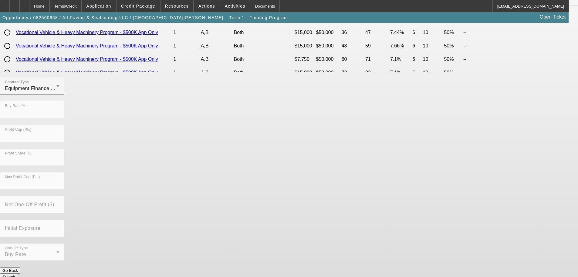
scroll to position [0, 0]
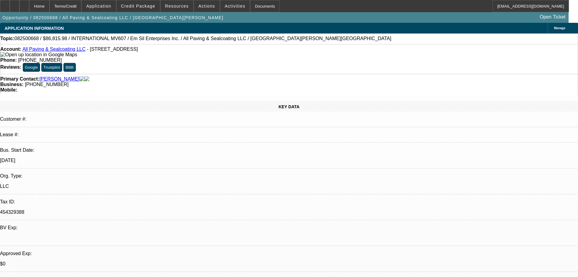
select select "0"
select select "2"
select select "0"
select select "6"
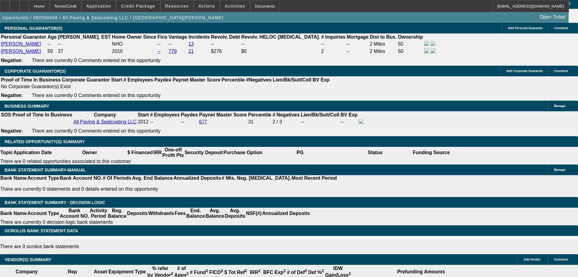
scroll to position [880, 0]
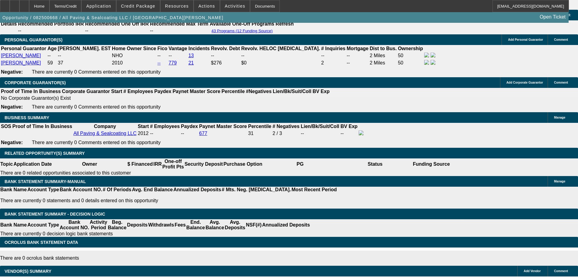
drag, startPoint x: 131, startPoint y: 126, endPoint x: 165, endPoint y: 126, distance: 33.7
type input "UNKNOWN"
type input "8"
type input "$3,520.64"
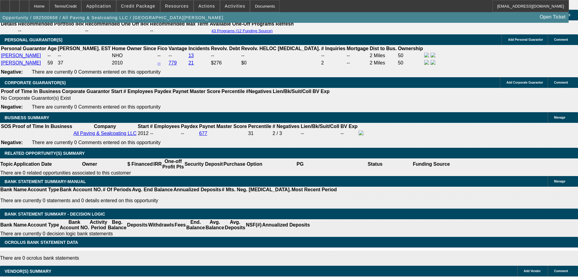
type input "$1,760.32"
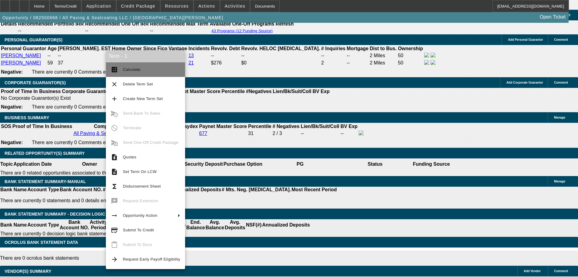
click at [136, 69] on span "Calculate" at bounding box center [132, 69] width 18 height 5
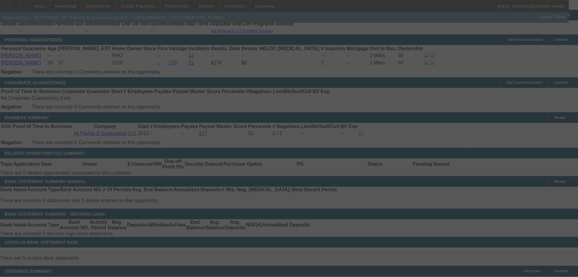
select select "0"
select select "2"
select select "0"
select select "6"
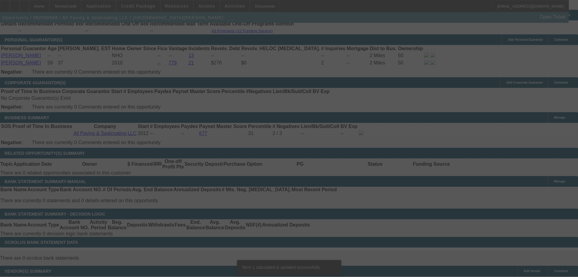
scroll to position [871, 0]
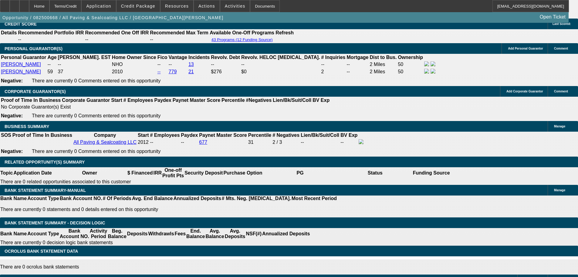
drag, startPoint x: 131, startPoint y: 136, endPoint x: 158, endPoint y: 136, distance: 27.3
type input "UNKNOWN"
type input "7"
type input "$3,438.12"
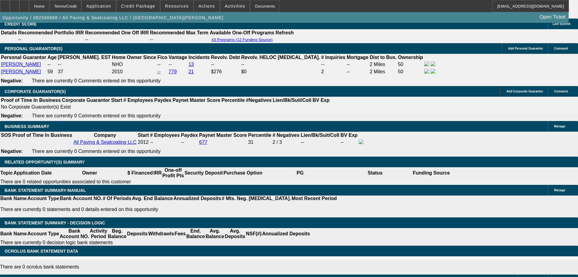
type input "$1,719.06"
type input "7.5"
type input "$3,479.22"
type input "$1,739.61"
type input "7.5"
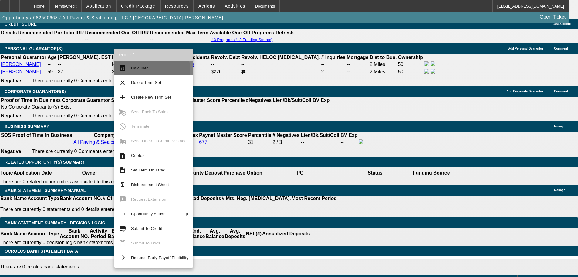
click at [143, 70] on span "Calculate" at bounding box center [159, 67] width 57 height 7
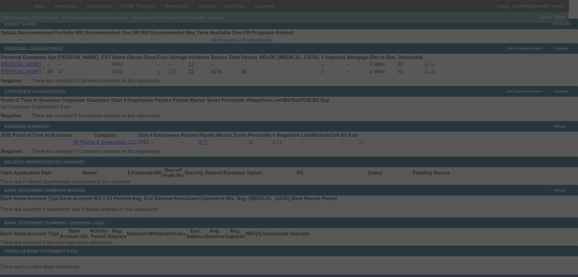
select select "0"
select select "2"
select select "0"
select select "6"
